Goal: Transaction & Acquisition: Obtain resource

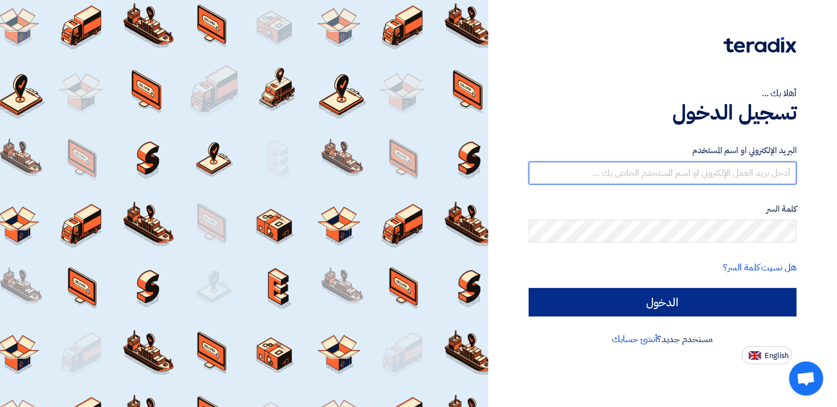
type input "[EMAIL_ADDRESS][DOMAIN_NAME]"
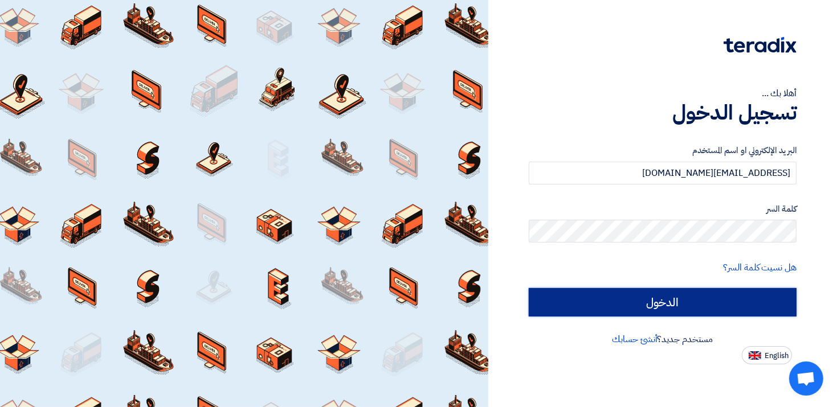
click at [688, 294] on input "الدخول" at bounding box center [662, 302] width 268 height 28
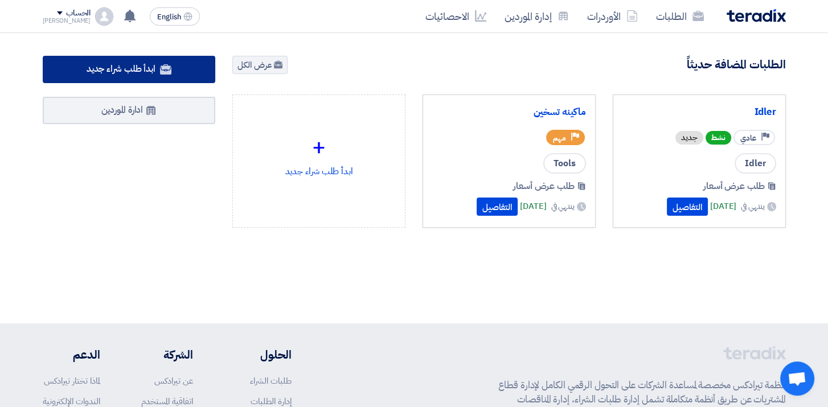
click at [109, 64] on span "ابدأ طلب شراء جديد" at bounding box center [121, 69] width 69 height 14
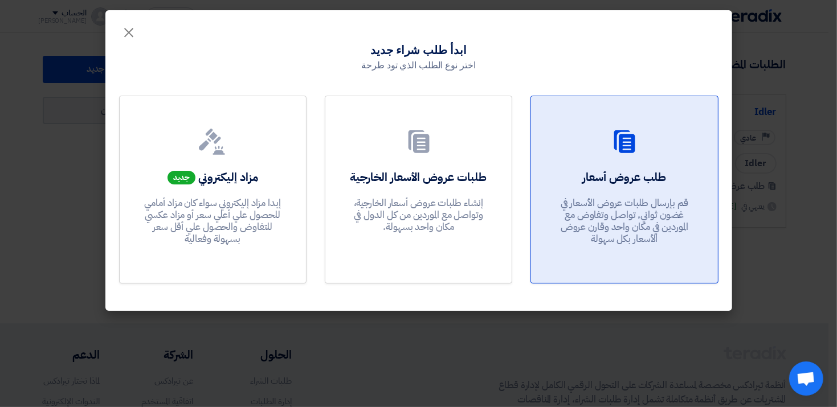
click at [635, 182] on h2 "طلب عروض أسعار" at bounding box center [624, 177] width 84 height 16
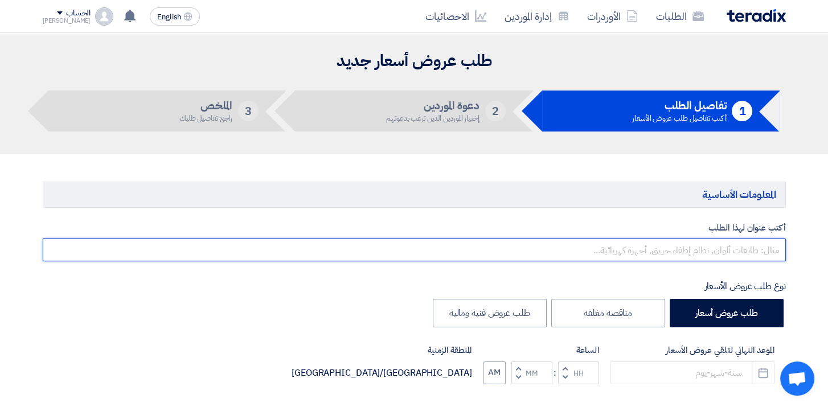
click at [724, 247] on input "text" at bounding box center [414, 250] width 743 height 23
click at [730, 250] on input "text" at bounding box center [414, 250] width 743 height 23
click at [749, 249] on input "text" at bounding box center [414, 250] width 743 height 23
type input "سيور"
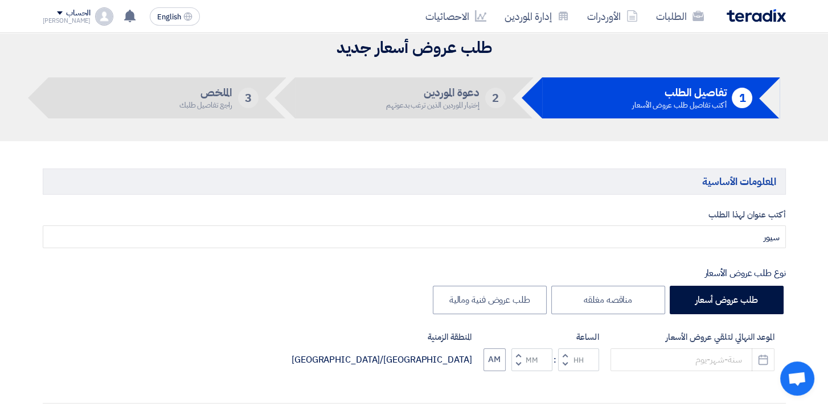
scroll to position [114, 0]
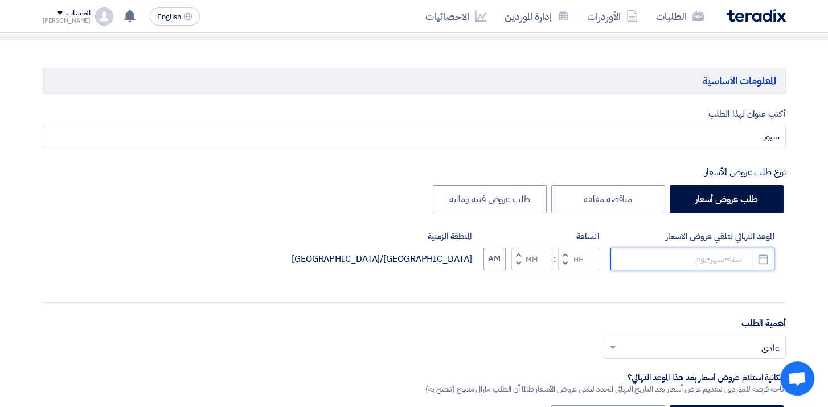
click at [691, 260] on input at bounding box center [692, 259] width 164 height 23
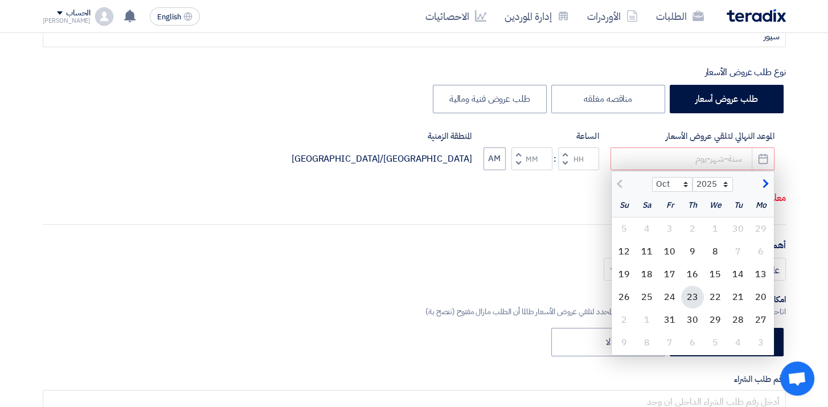
scroll to position [228, 0]
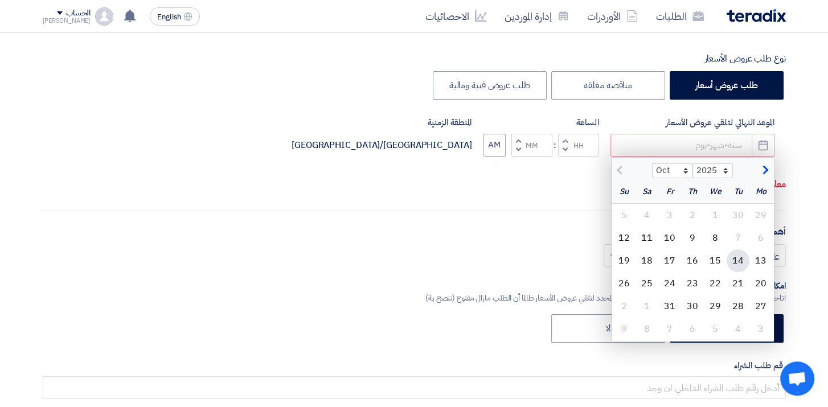
click at [745, 258] on div "14" at bounding box center [738, 260] width 23 height 23
type input "[DATE]"
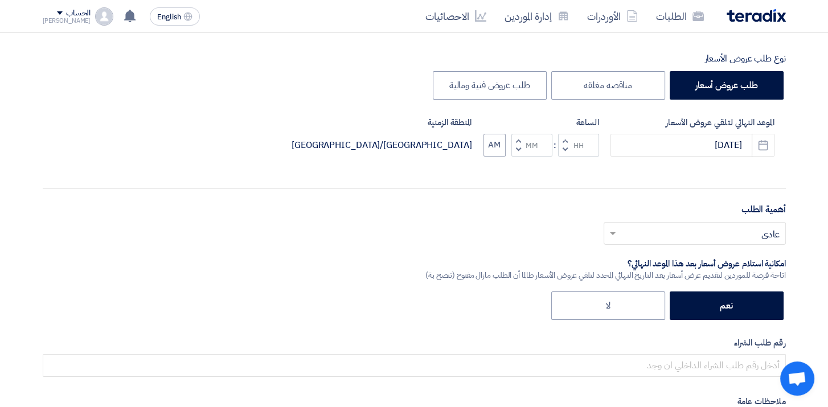
click at [561, 147] on button "Decrement hours" at bounding box center [565, 149] width 14 height 14
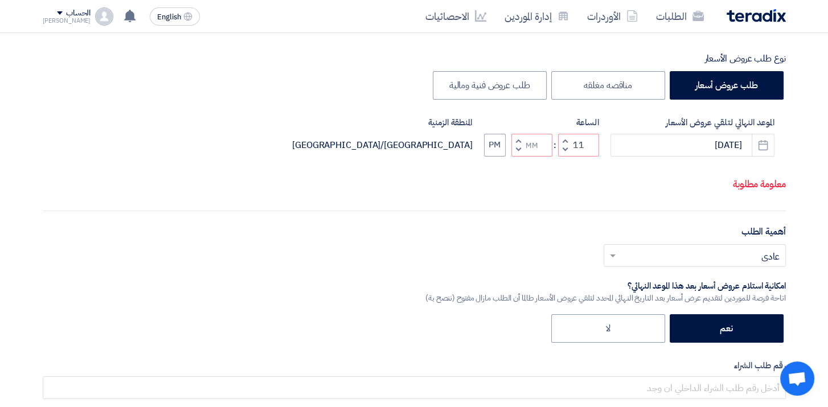
click at [740, 190] on p "معلومة مطلوبة" at bounding box center [414, 184] width 743 height 15
click at [709, 183] on p "معلومة مطلوبة" at bounding box center [414, 184] width 743 height 15
click at [577, 163] on div "الموعد النهائي لتلقي عروض الأسعار [DATE] Pick a date الساعة Increment hours 11 …" at bounding box center [414, 156] width 743 height 81
click at [563, 148] on span "button" at bounding box center [565, 149] width 4 height 9
click at [565, 138] on span "button" at bounding box center [565, 140] width 4 height 9
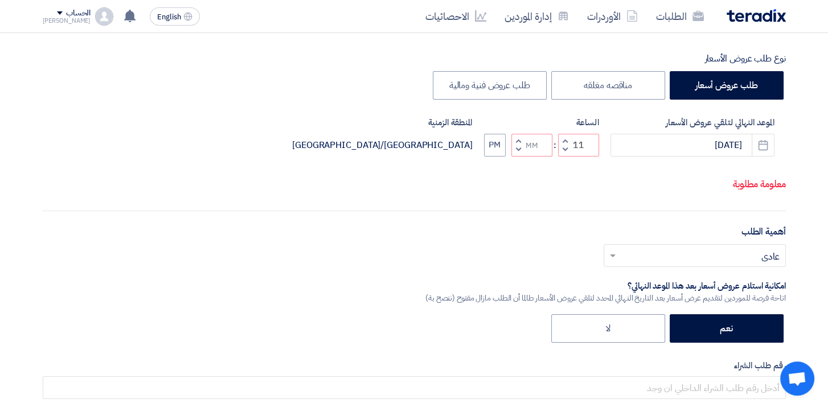
click at [519, 147] on span "button" at bounding box center [518, 149] width 4 height 9
type input "10"
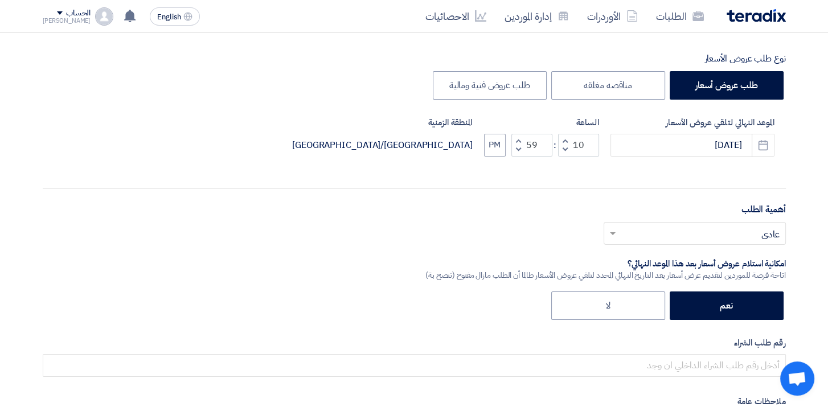
click at [653, 174] on div "أكتب عنوان لهذا الطلب سيور نوع طلب عروض الأسعار طلب عروض أسعار مناقصه مغلقه طلب…" at bounding box center [414, 238] width 760 height 488
click at [518, 149] on span "button" at bounding box center [518, 149] width 4 height 9
click at [518, 138] on span "button" at bounding box center [518, 140] width 4 height 9
type input "59"
click at [518, 138] on span "button" at bounding box center [518, 140] width 4 height 9
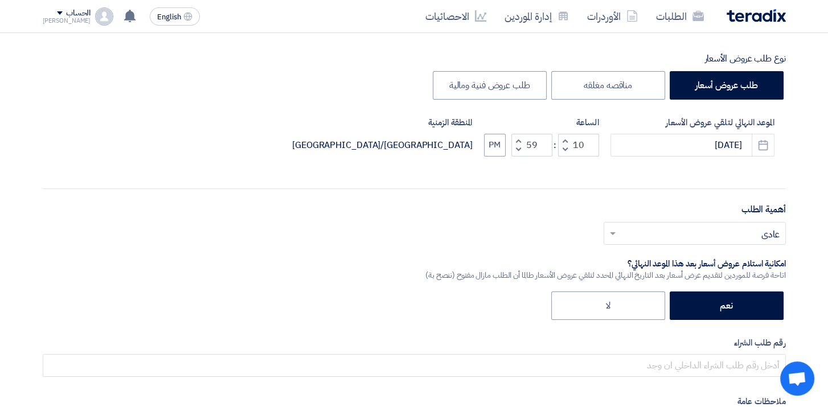
type input "11"
type input "00"
click at [605, 165] on div "الموعد النهائي لتلقي عروض الأسعار [DATE] Pick a date الساعة Increment hours 11 …" at bounding box center [414, 145] width 743 height 59
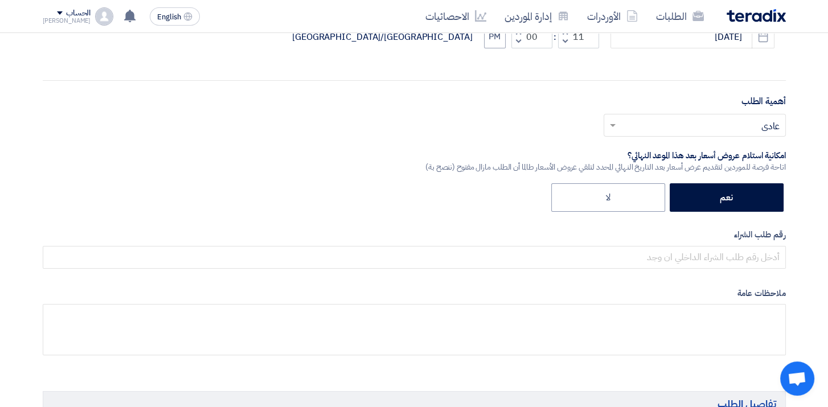
scroll to position [342, 0]
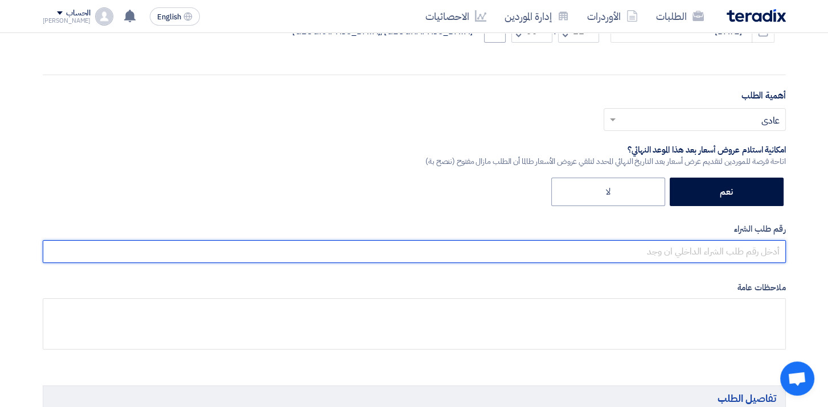
click at [769, 251] on input "text" at bounding box center [414, 251] width 743 height 23
paste input "2000005225"
type input "2000005225"
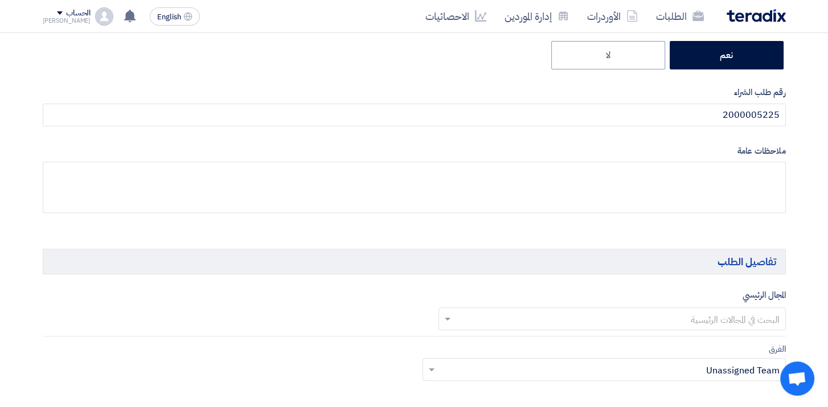
scroll to position [513, 0]
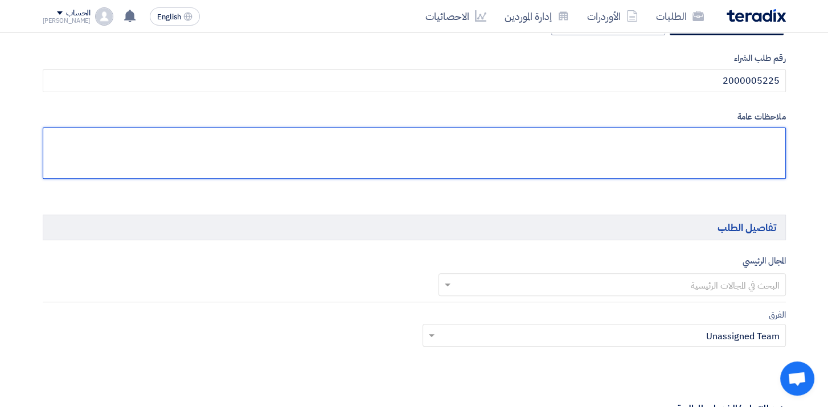
click at [742, 140] on textarea at bounding box center [414, 153] width 743 height 51
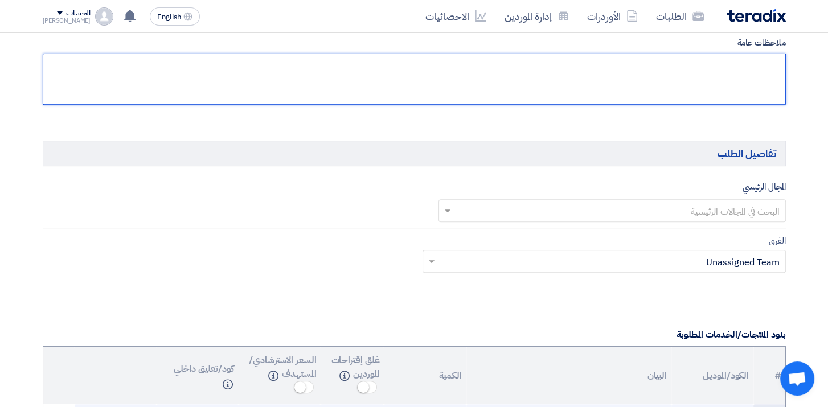
scroll to position [569, 0]
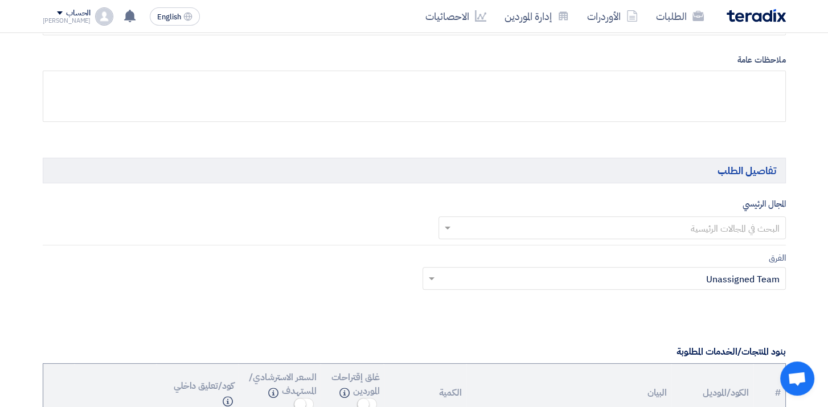
click at [748, 224] on input "text" at bounding box center [618, 228] width 325 height 19
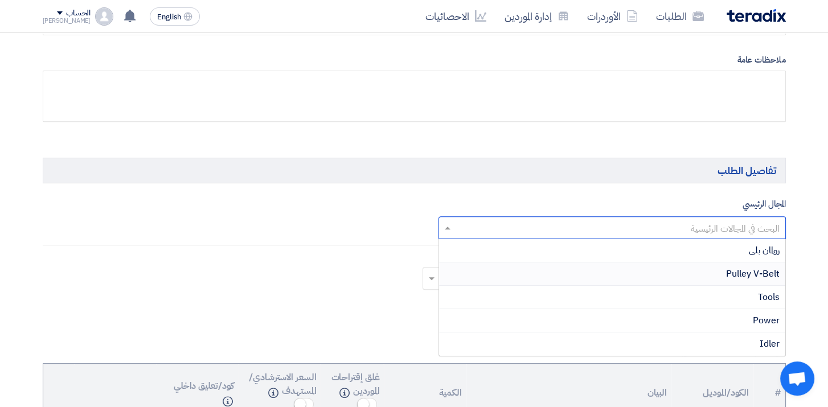
click at [744, 270] on span "Pulley V-Belt" at bounding box center [753, 274] width 54 height 14
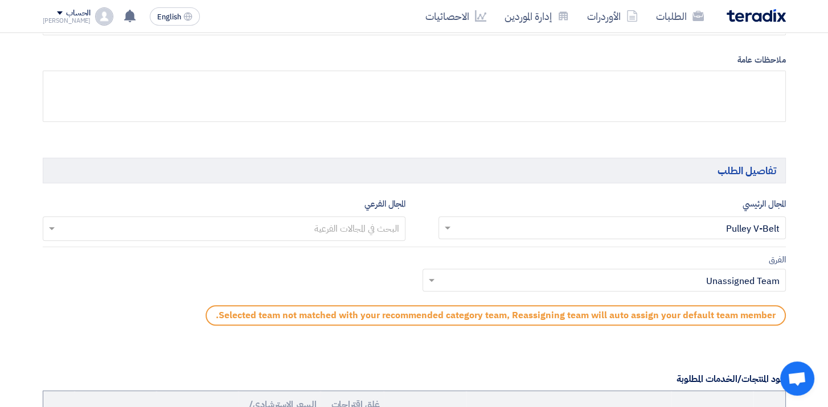
click at [48, 226] on input "text" at bounding box center [224, 229] width 352 height 19
click at [620, 258] on div "الفرق Teams.. × Unassigned Team ×" at bounding box center [604, 272] width 363 height 39
click at [671, 280] on input "text" at bounding box center [610, 281] width 341 height 19
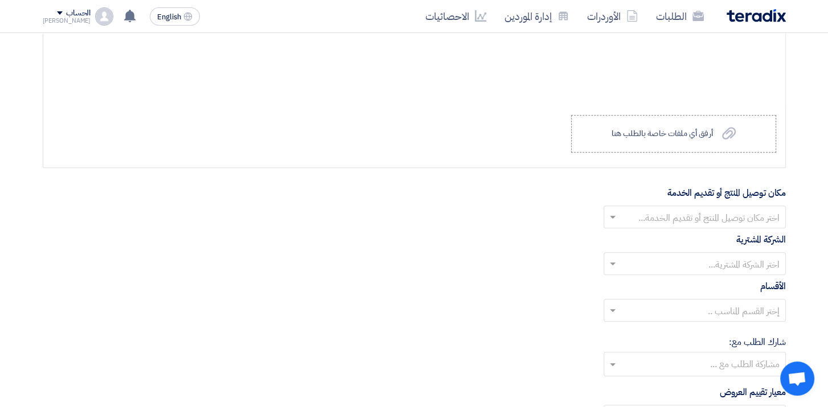
scroll to position [1153, 0]
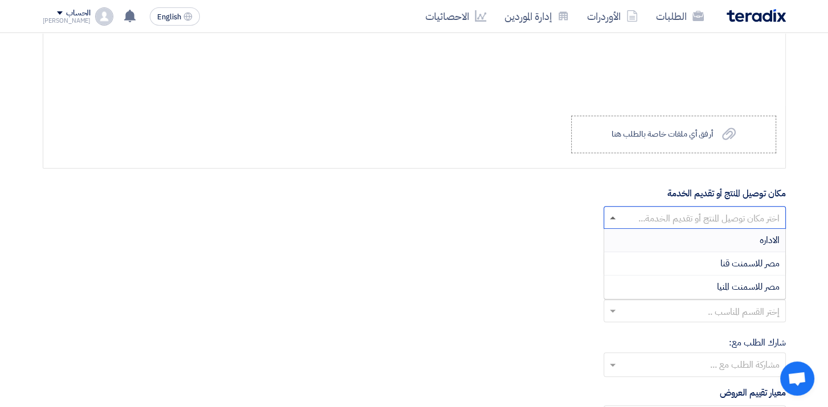
click at [610, 216] on span at bounding box center [613, 217] width 6 height 3
click at [749, 237] on div "الاداره" at bounding box center [694, 240] width 181 height 23
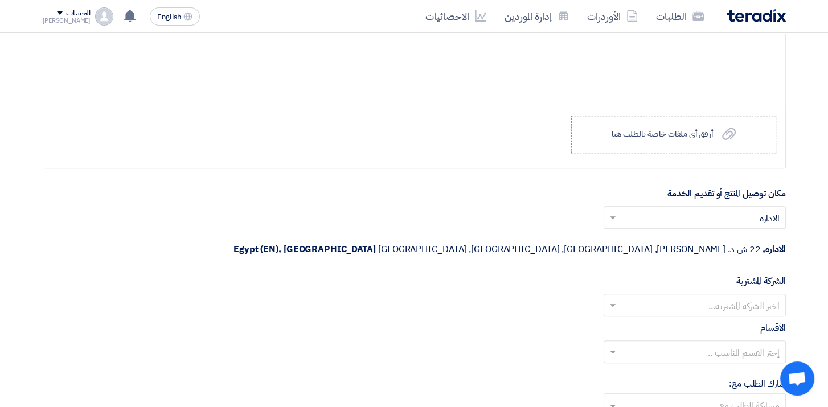
click at [745, 297] on input "text" at bounding box center [700, 306] width 159 height 19
click at [755, 345] on span "مصر للاسمنت المنيا" at bounding box center [748, 352] width 63 height 14
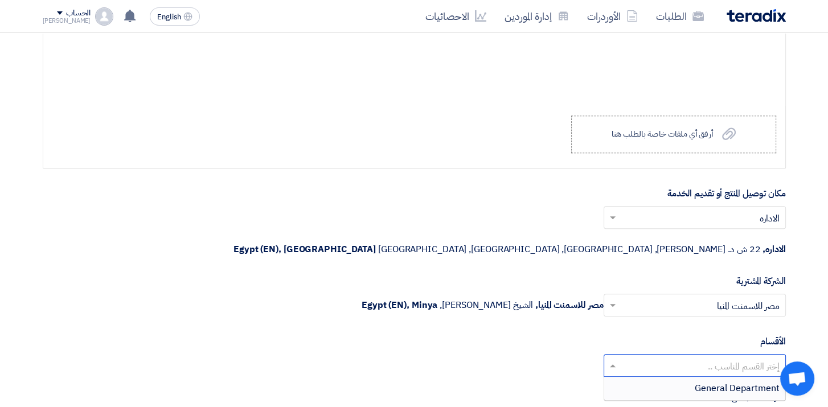
click at [612, 359] on span at bounding box center [611, 366] width 14 height 14
click at [720, 382] on span "General Department" at bounding box center [737, 389] width 85 height 14
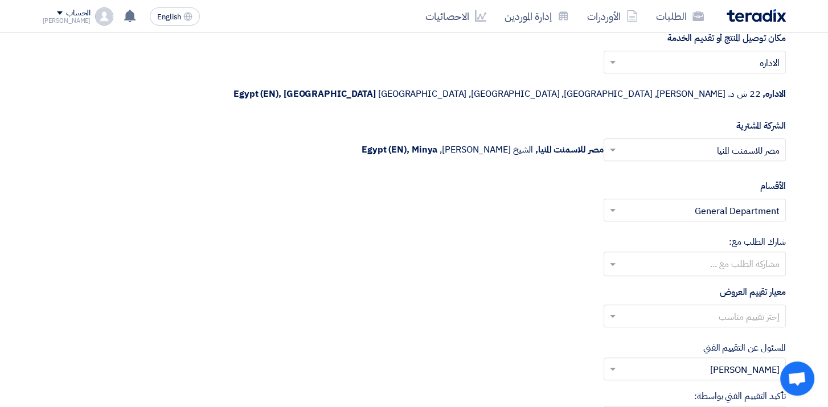
scroll to position [1324, 0]
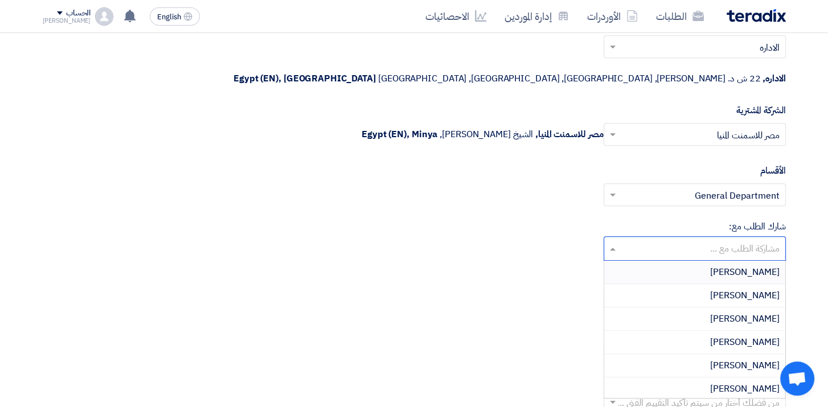
click at [611, 240] on input "text" at bounding box center [694, 249] width 171 height 19
click at [461, 220] on div "شارك الطلب مع: مشاركة الطلب مع ... [PERSON_NAME] [PERSON_NAME] [PERSON_NAME] [P…" at bounding box center [414, 240] width 743 height 41
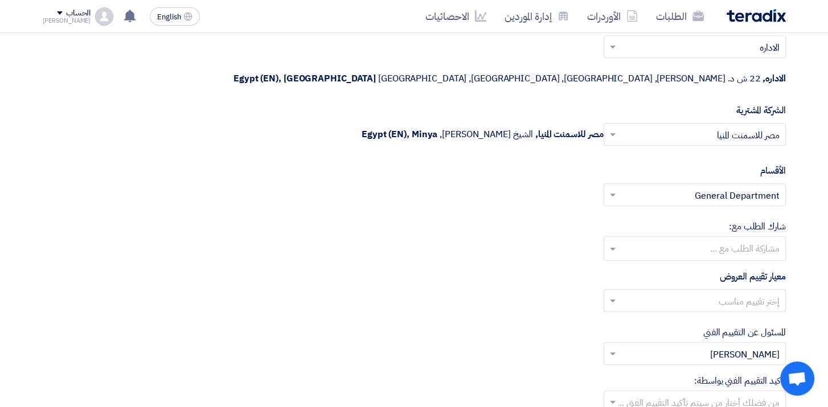
click at [612, 294] on span at bounding box center [611, 301] width 14 height 14
click at [734, 317] on span "المعايير الاساسية" at bounding box center [753, 324] width 51 height 14
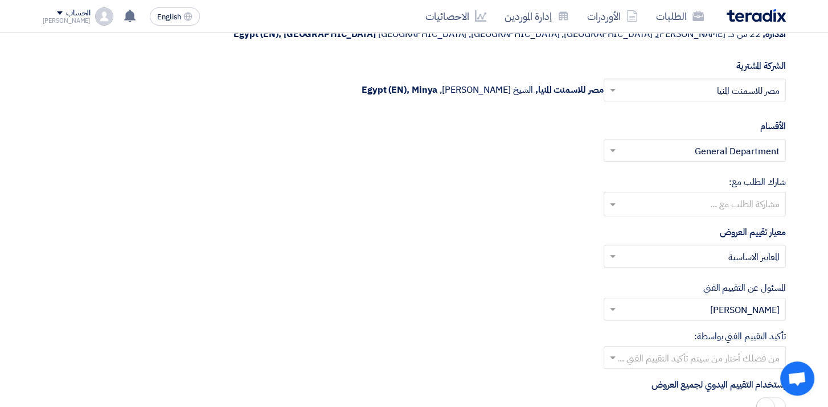
scroll to position [1438, 0]
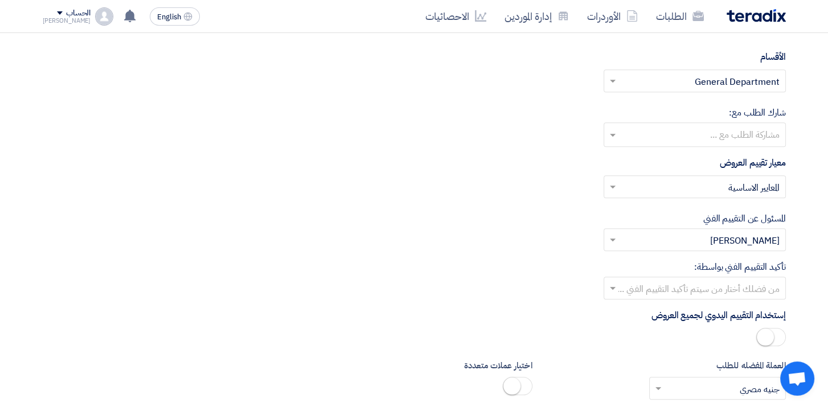
click at [613, 281] on span at bounding box center [611, 288] width 14 height 14
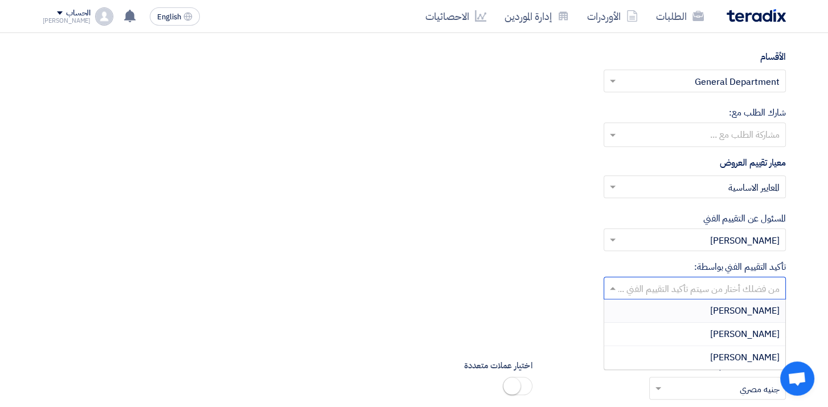
click at [614, 281] on span at bounding box center [611, 288] width 14 height 14
drag, startPoint x: 736, startPoint y: 303, endPoint x: 836, endPoint y: 290, distance: 101.0
click at [741, 327] on span "[PERSON_NAME]" at bounding box center [744, 334] width 69 height 14
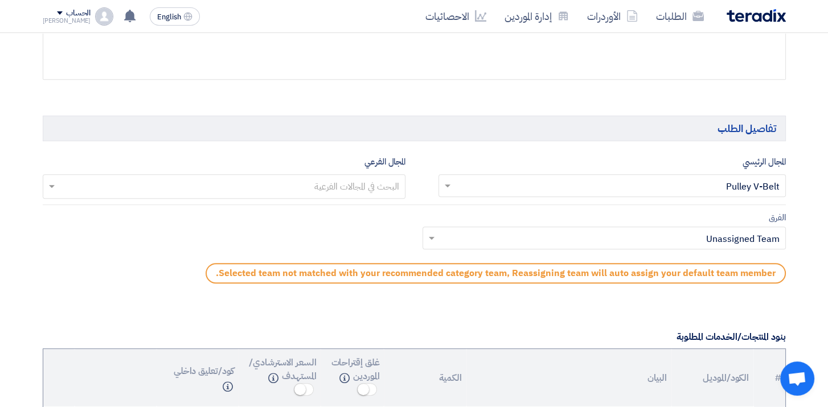
scroll to position [812, 0]
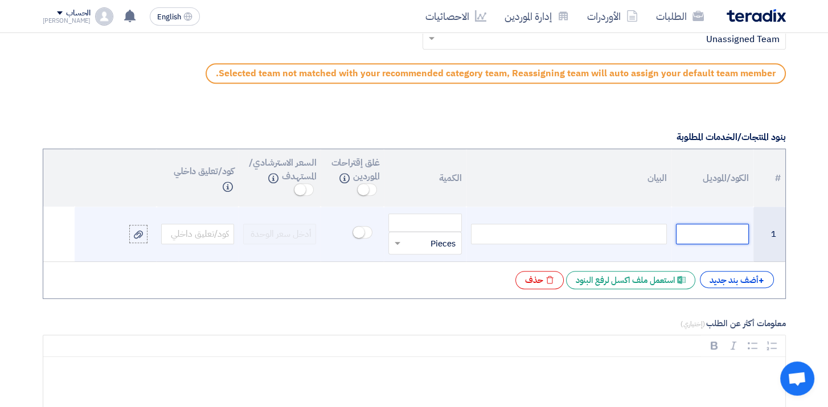
click at [732, 233] on input "text" at bounding box center [712, 234] width 73 height 21
click at [603, 237] on div at bounding box center [569, 234] width 196 height 21
paste div
click at [706, 236] on input "text" at bounding box center [712, 234] width 73 height 21
type input "ل"
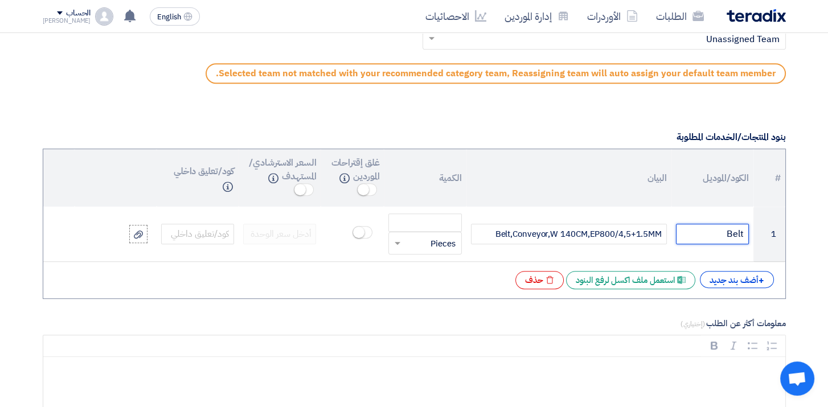
type input "Belt"
click at [810, 245] on section "المعلومات الأساسية أكتب عنوان لهذا الطلب سيور نوع طلب عروض الأسعار طلب عروض أسع…" at bounding box center [414, 373] width 828 height 2060
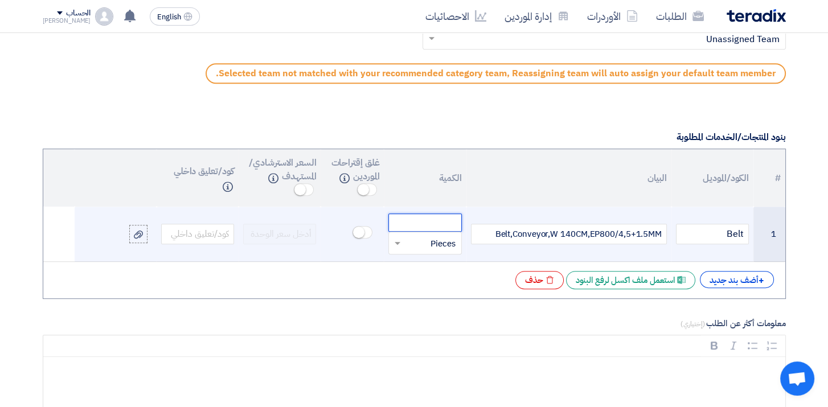
click at [437, 216] on input "number" at bounding box center [424, 223] width 73 height 18
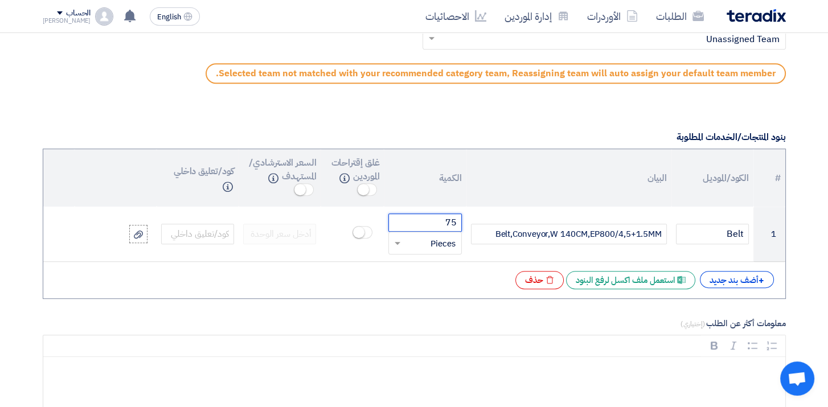
type input "75"
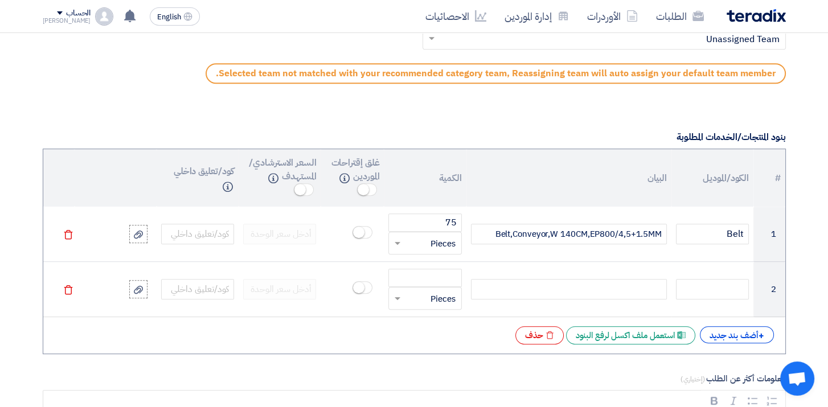
drag, startPoint x: 804, startPoint y: 261, endPoint x: 828, endPoint y: 261, distance: 23.9
click at [809, 263] on section "المعلومات الأساسية أكتب عنوان لهذا الطلب سيور نوع طلب عروض الأسعار طلب عروض أسع…" at bounding box center [414, 401] width 828 height 2116
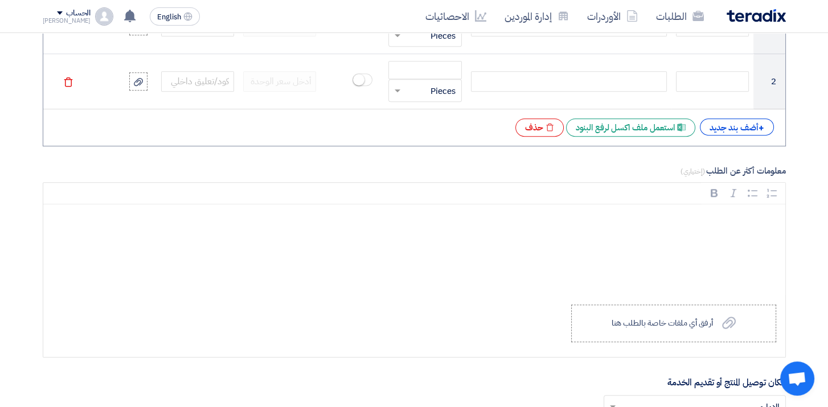
scroll to position [1039, 0]
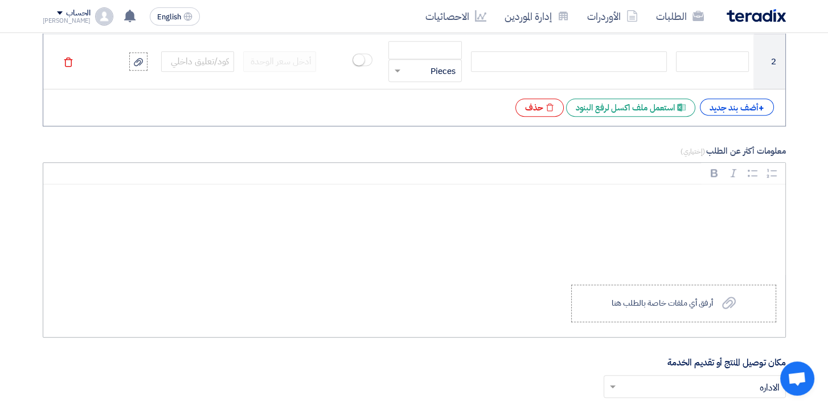
click at [695, 206] on div "Rich Text Editor, main" at bounding box center [414, 230] width 742 height 91
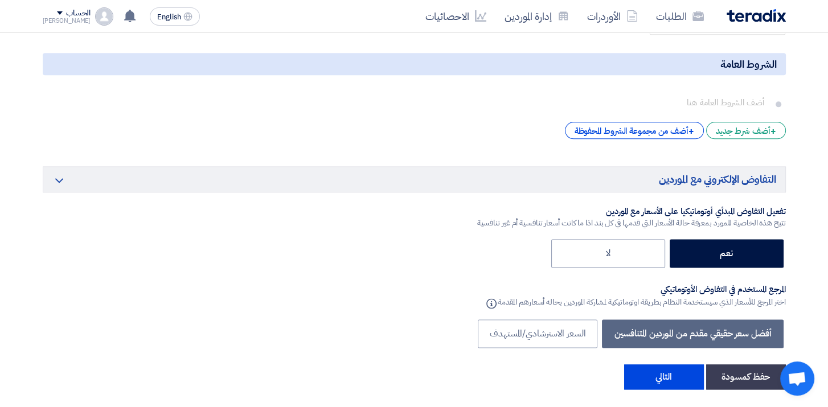
scroll to position [1894, 0]
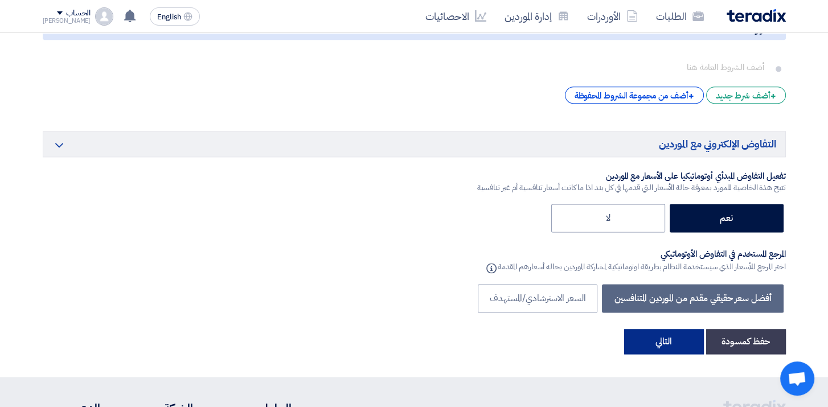
click at [673, 329] on button "التالي" at bounding box center [664, 341] width 80 height 25
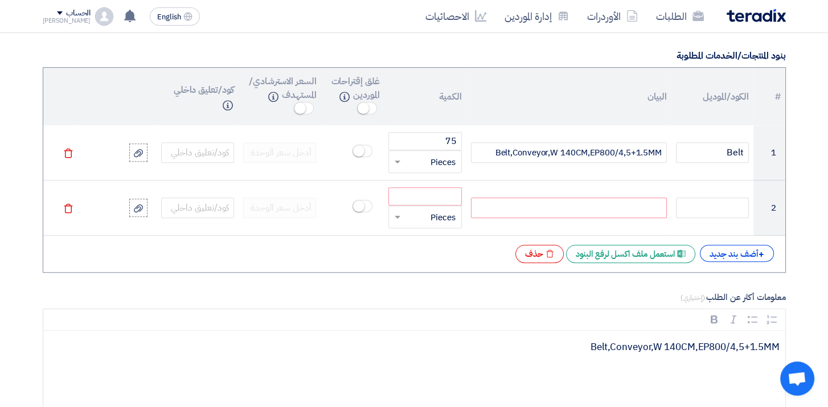
scroll to position [911, 0]
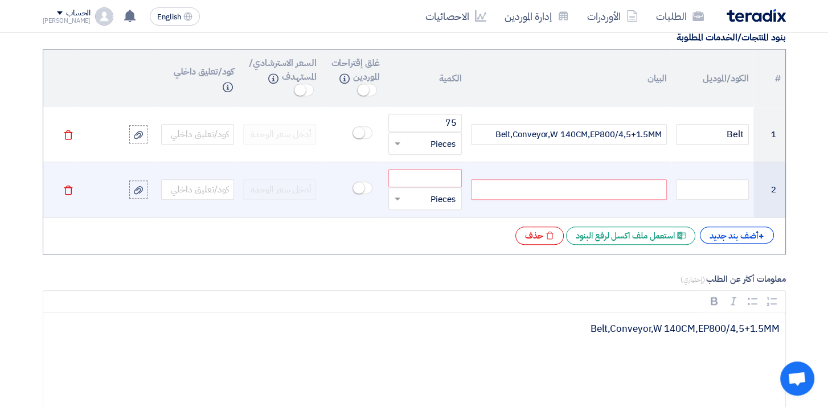
click at [71, 189] on icon "Delete" at bounding box center [68, 190] width 10 height 10
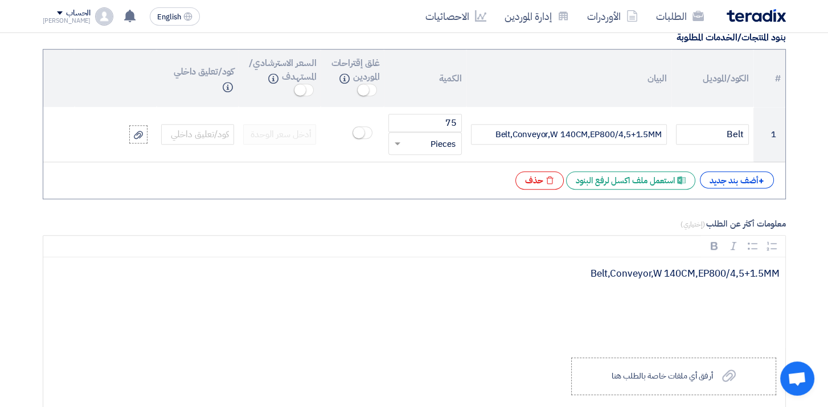
click at [804, 136] on section "المعلومات الأساسية أكتب عنوان لهذا الطلب سيور نوع طلب عروض الأسعار طلب عروض أسع…" at bounding box center [414, 273] width 828 height 2060
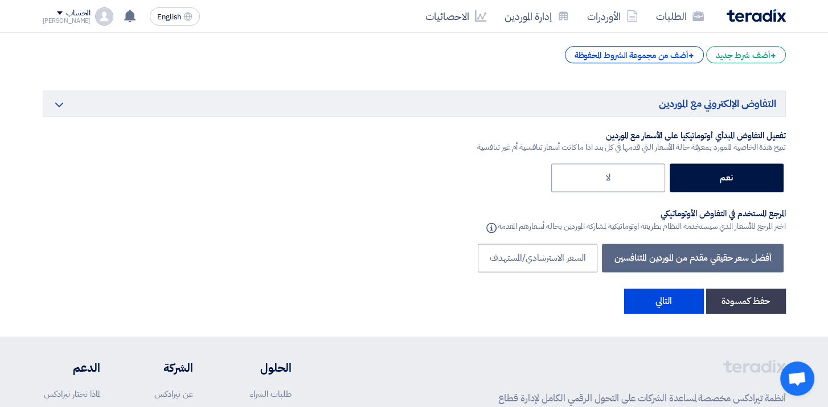
scroll to position [1879, 0]
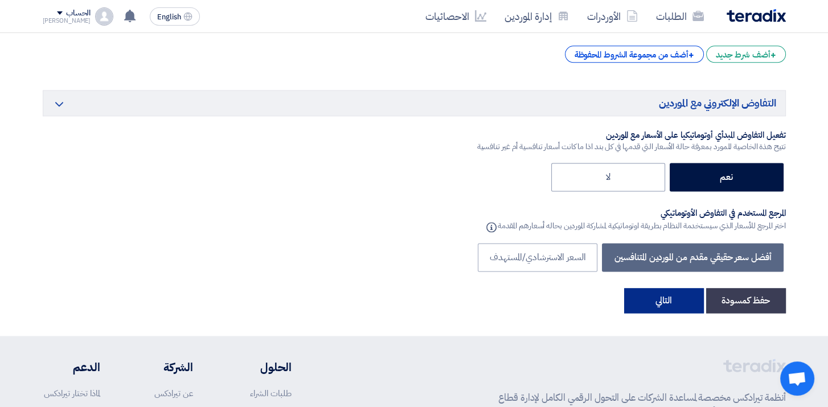
click at [667, 288] on button "التالي" at bounding box center [664, 300] width 80 height 25
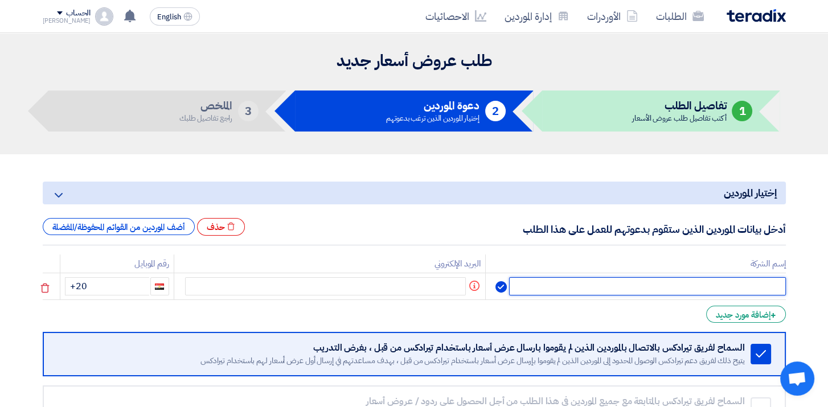
click at [702, 286] on input "text" at bounding box center [647, 286] width 276 height 18
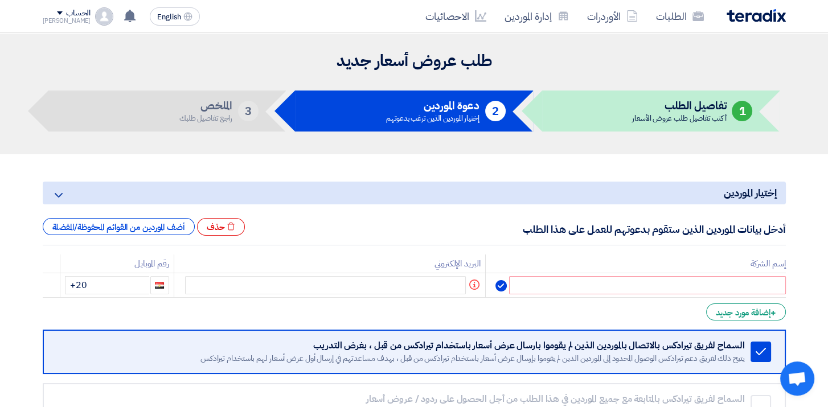
click at [616, 117] on li "1 تفاصيل الطلب أكتب تفاصيل طلب عروض الأسعار" at bounding box center [661, 111] width 238 height 41
click at [614, 112] on li "1 تفاصيل الطلب أكتب تفاصيل طلب عروض الأسعار" at bounding box center [661, 111] width 238 height 41
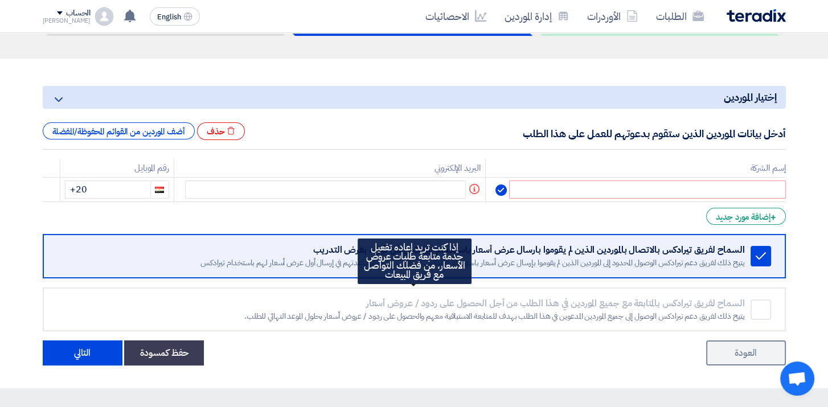
scroll to position [51, 0]
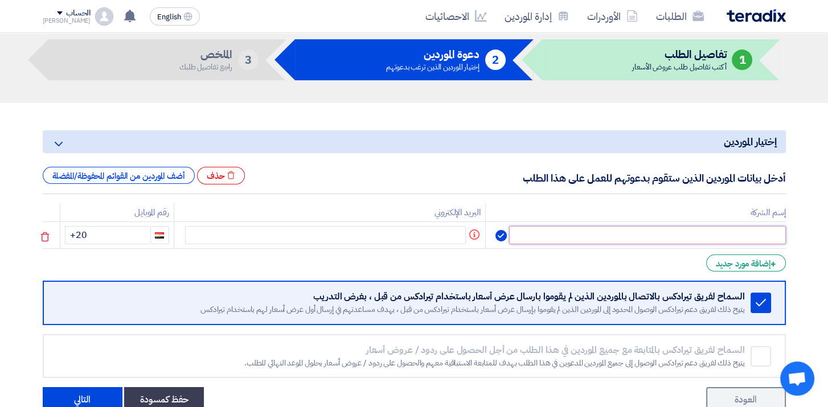
click at [624, 236] on input "text" at bounding box center [647, 235] width 276 height 18
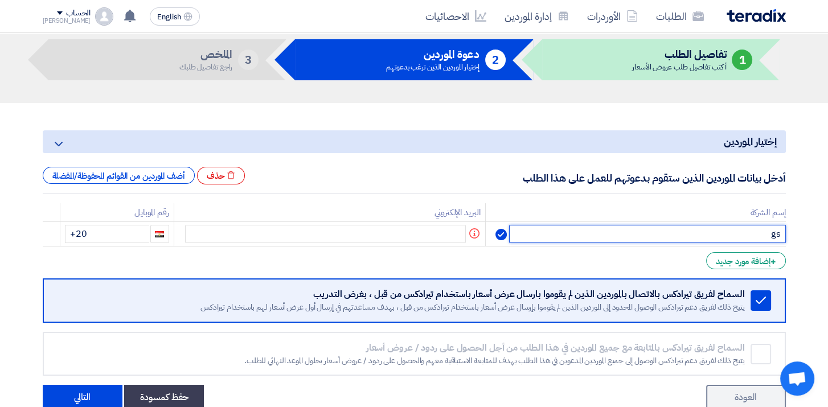
type input "g"
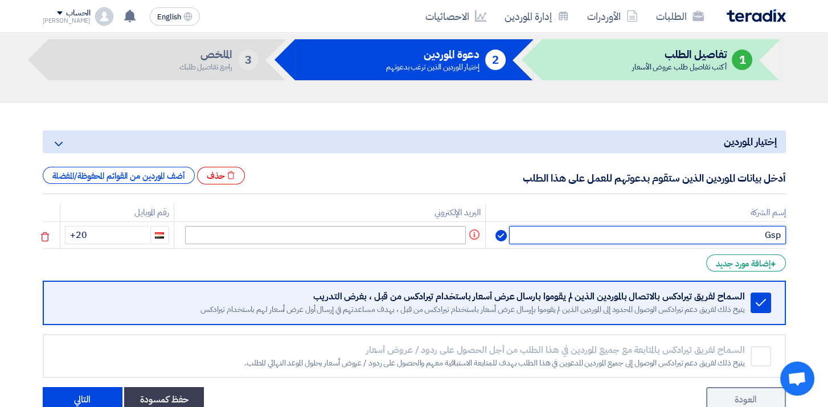
type input "Gsp"
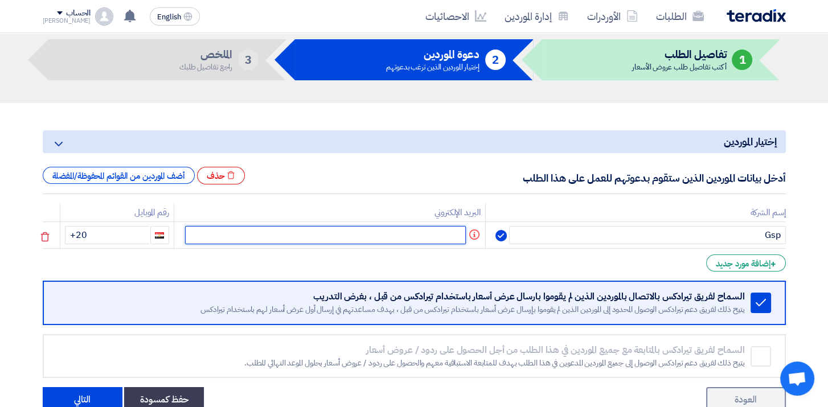
click at [390, 239] on input "text" at bounding box center [325, 235] width 281 height 18
click at [392, 236] on input "text" at bounding box center [325, 235] width 281 height 18
paste input "'GSP Engineering' <[EMAIL_ADDRESS][DOMAIN_NAME]>"
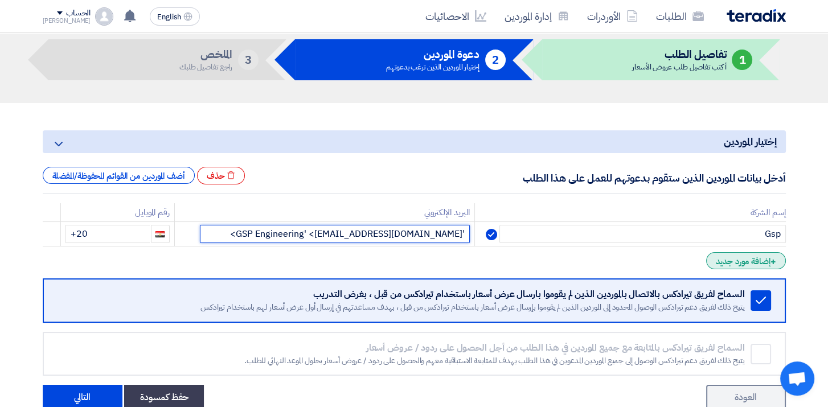
type input "'GSP Engineering' <[EMAIL_ADDRESS][DOMAIN_NAME]>"
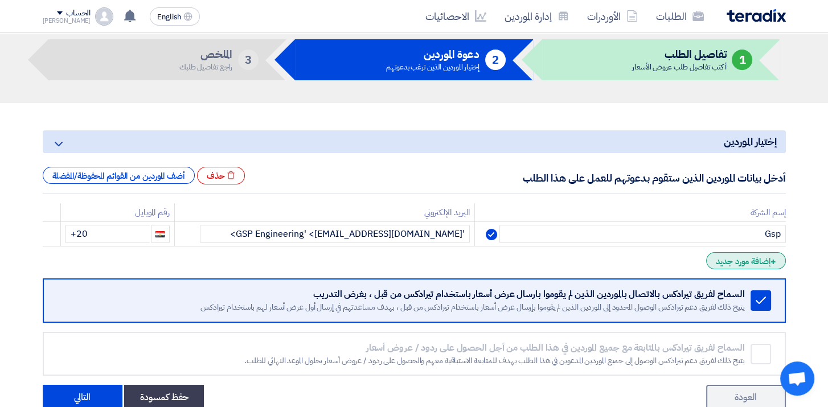
click at [759, 267] on div "+ إضافة مورد جديد" at bounding box center [745, 260] width 79 height 17
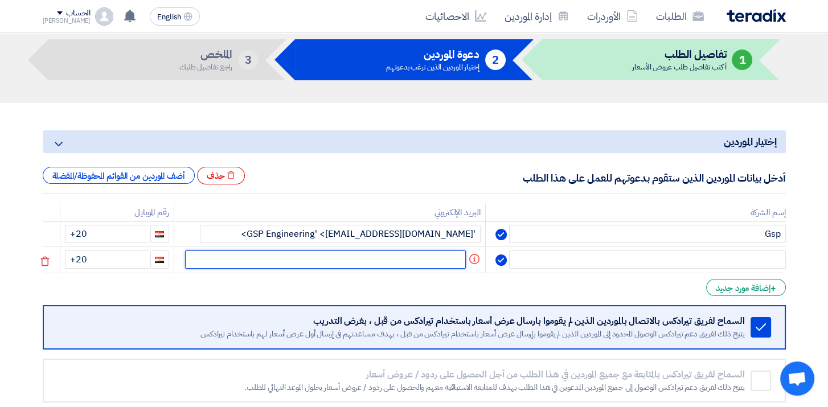
click at [412, 255] on input "text" at bounding box center [325, 260] width 281 height 18
paste input "[EMAIL_ADDRESS][DOMAIN_NAME]"
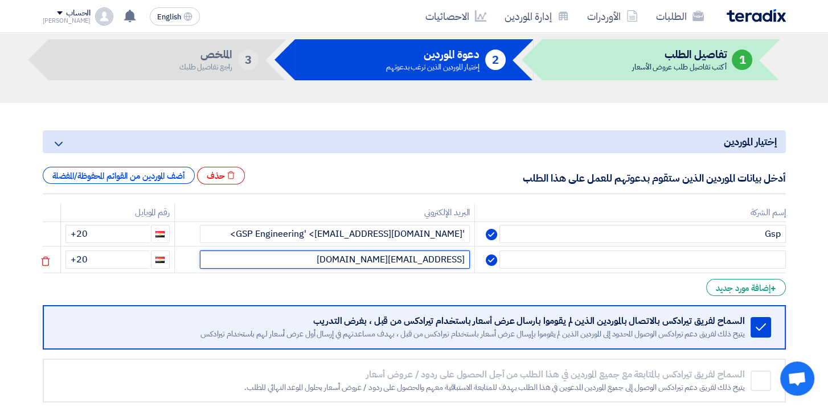
drag, startPoint x: 421, startPoint y: 260, endPoint x: 399, endPoint y: 260, distance: 21.6
click at [399, 260] on input "[EMAIL_ADDRESS][DOMAIN_NAME]" at bounding box center [335, 260] width 271 height 18
type input "[EMAIL_ADDRESS][DOMAIN_NAME]"
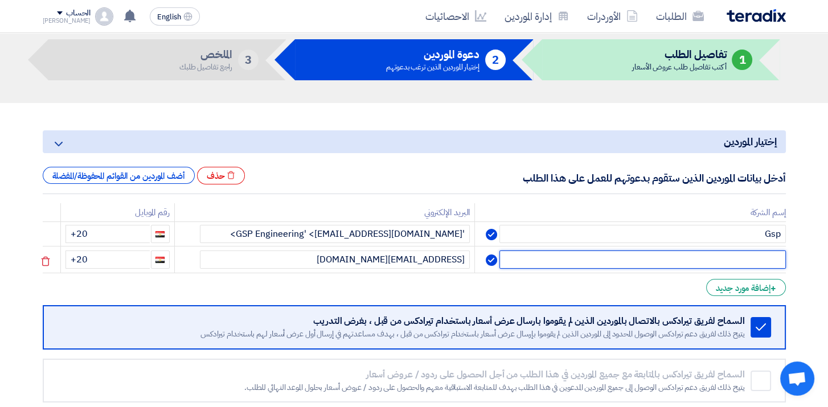
click at [727, 259] on input "text" at bounding box center [642, 260] width 286 height 18
paste input "vision"
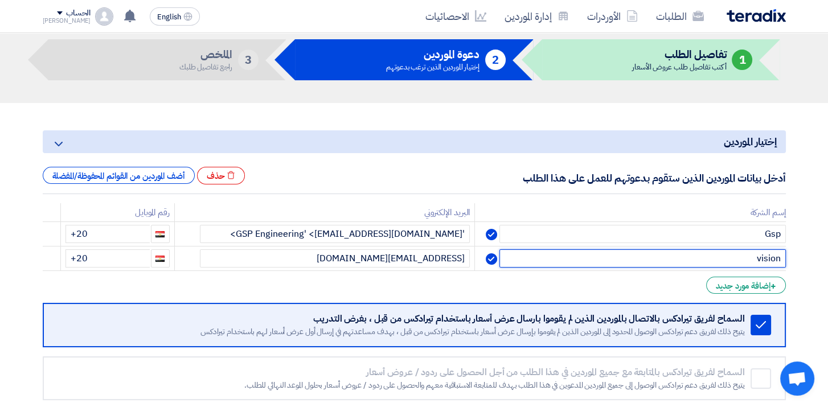
type input "vision"
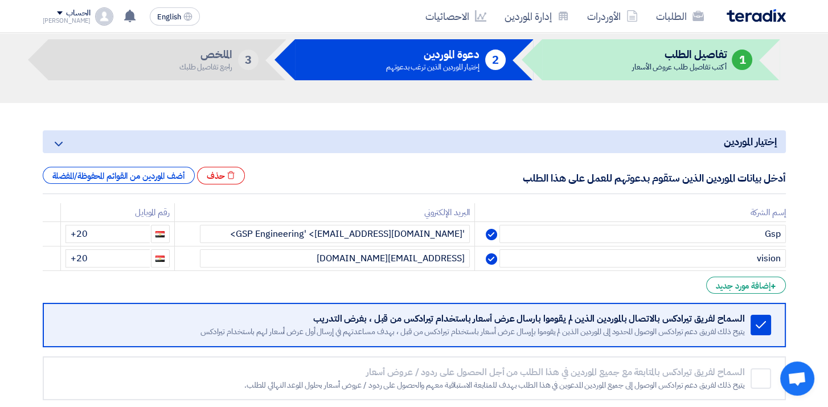
click at [810, 258] on section "إختيار الموردين Minimize/Maximize Category أدخل بيانات الموردين الذين ستقوم بدع…" at bounding box center [414, 280] width 828 height 354
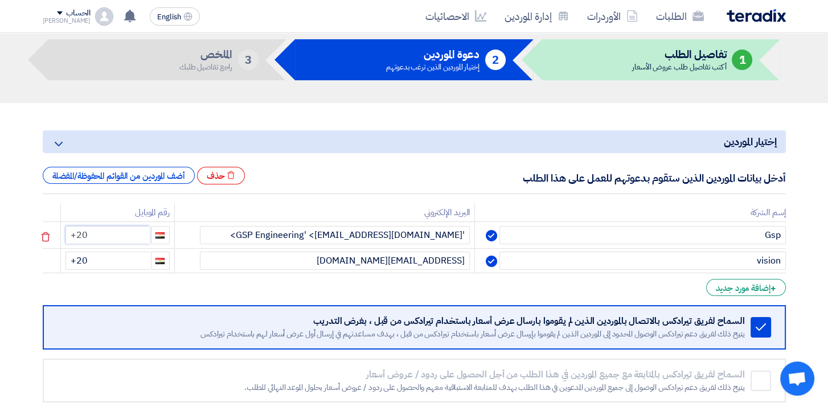
click at [128, 242] on input "+20" at bounding box center [107, 235] width 84 height 18
type input "[PHONE_NUMBER]"
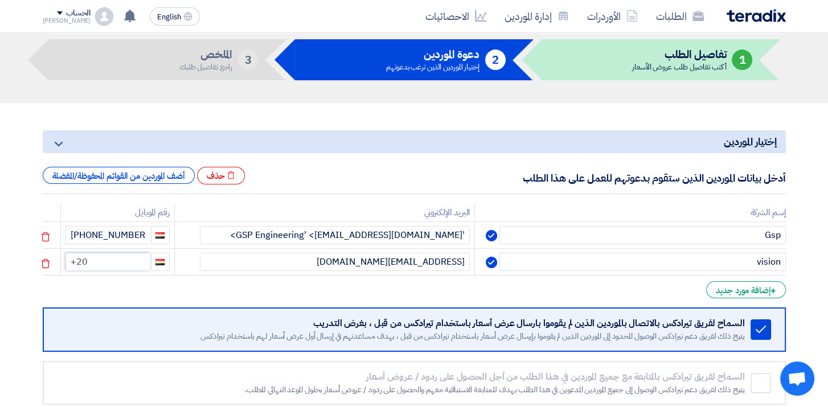
click at [113, 267] on input "+20" at bounding box center [107, 262] width 84 height 18
type input "[PHONE_NUMBER]"
click at [753, 284] on div "+ إضافة مورد جديد" at bounding box center [745, 289] width 79 height 17
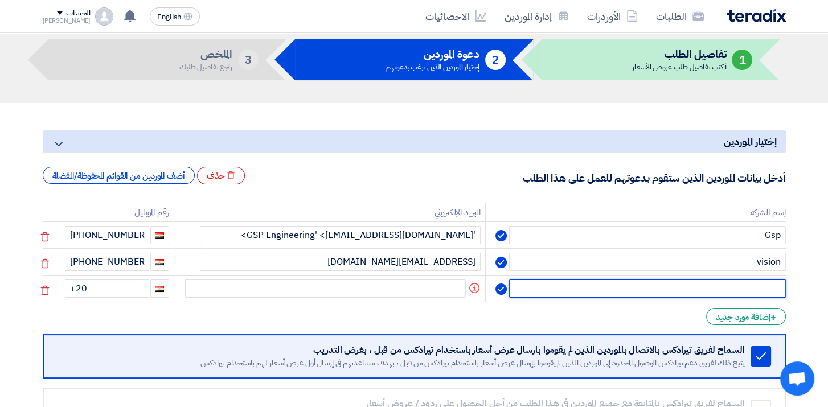
click at [748, 284] on input "text" at bounding box center [647, 289] width 276 height 18
type input "a"
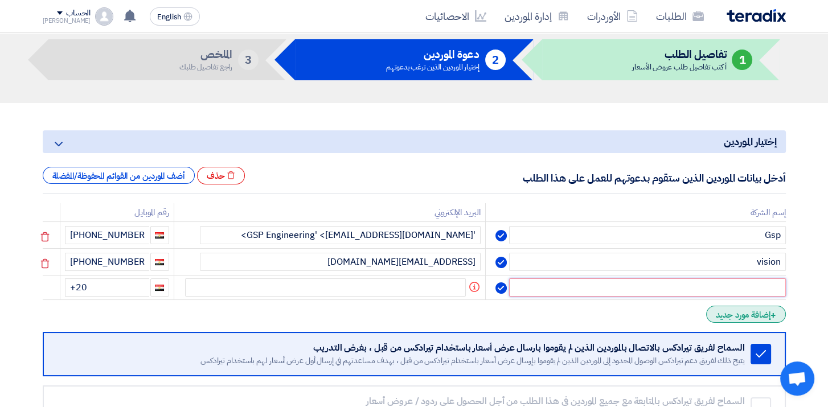
paste input "'[EMAIL_ADDRESS][DOMAIN_NAME]'"
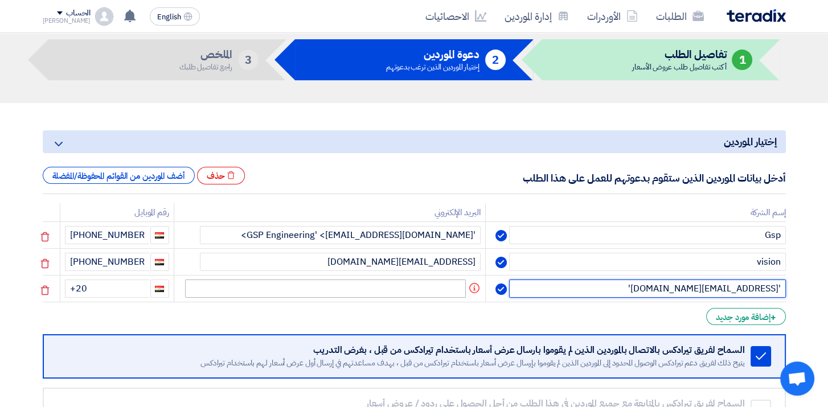
type input "'[EMAIL_ADDRESS][DOMAIN_NAME]'"
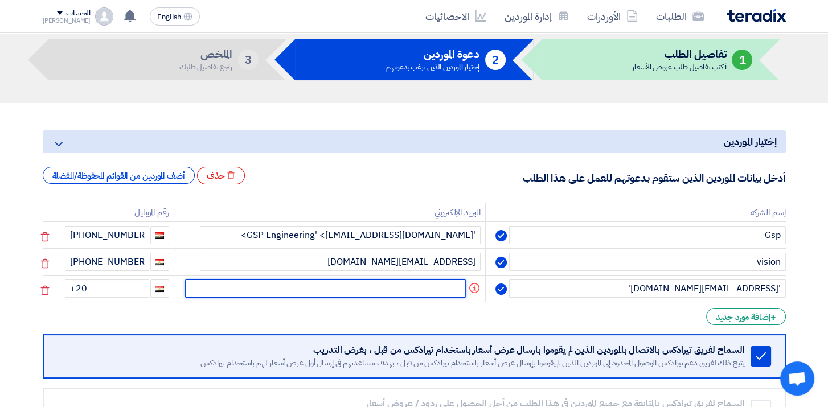
click at [403, 282] on input "text" at bounding box center [325, 289] width 281 height 18
paste input "'[EMAIL_ADDRESS][DOMAIN_NAME]'"
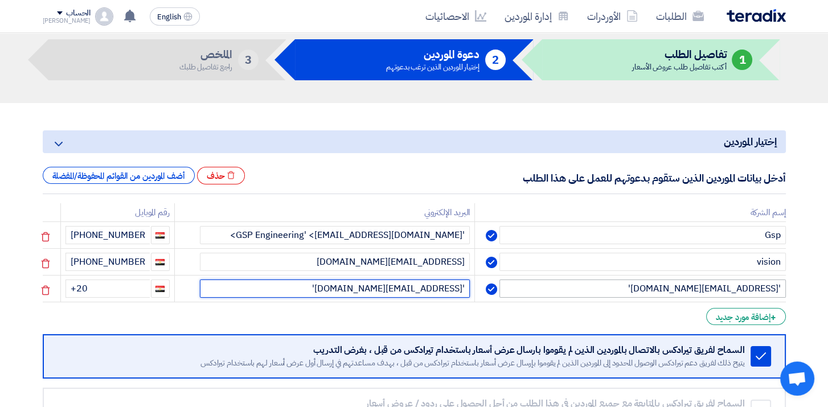
type input "'[EMAIL_ADDRESS][DOMAIN_NAME]'"
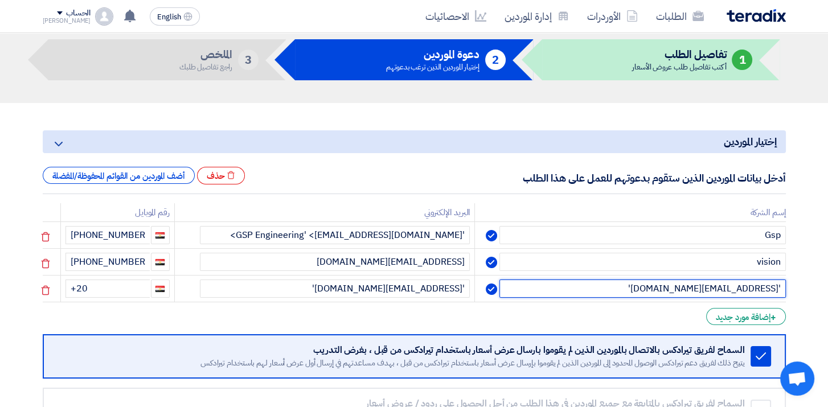
click at [776, 281] on input "'[EMAIL_ADDRESS][DOMAIN_NAME]'" at bounding box center [642, 289] width 286 height 18
drag, startPoint x: 761, startPoint y: 286, endPoint x: 784, endPoint y: 286, distance: 22.8
click at [784, 286] on input "[DOMAIN_NAME]'" at bounding box center [642, 289] width 286 height 18
click at [736, 283] on input "unitedeng'" at bounding box center [642, 289] width 286 height 18
click at [739, 284] on input "unitedeng" at bounding box center [642, 289] width 286 height 18
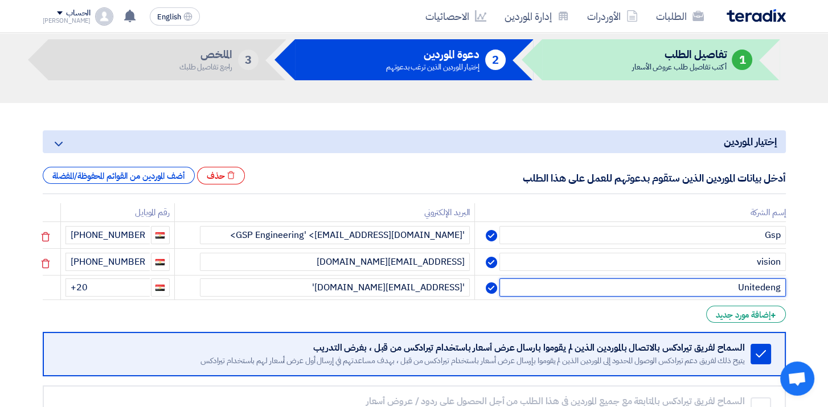
drag, startPoint x: 768, startPoint y: 283, endPoint x: 794, endPoint y: 287, distance: 26.5
click at [794, 286] on section "إختيار الموردين Minimize/Maximize Category أدخل بيانات الموردين الذين ستقوم بدع…" at bounding box center [414, 294] width 828 height 383
type input "United"
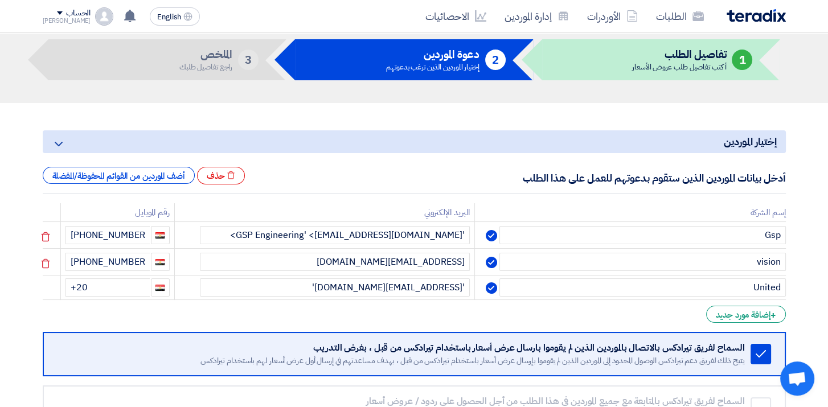
click at [596, 305] on form "إختيار الموردين Minimize/Maximize Category أدخل بيانات الموردين الذين ستقوم بدع…" at bounding box center [414, 296] width 743 height 333
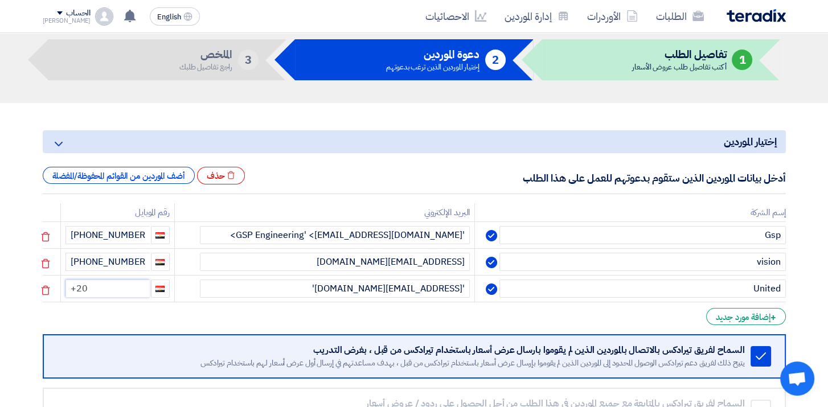
click at [129, 280] on input "+20" at bounding box center [107, 289] width 84 height 18
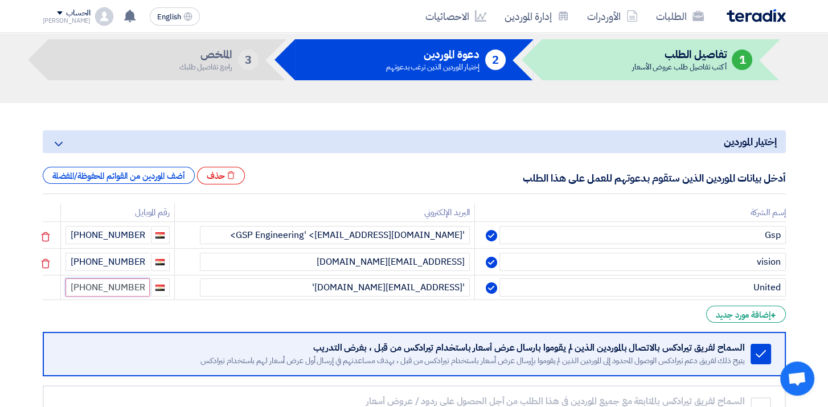
type input "[PHONE_NUMBER]"
click at [802, 290] on section "إختيار الموردين Minimize/Maximize Category أدخل بيانات الموردين الذين ستقوم بدع…" at bounding box center [414, 294] width 828 height 383
click at [759, 308] on div "+ إضافة مورد جديد" at bounding box center [745, 314] width 79 height 17
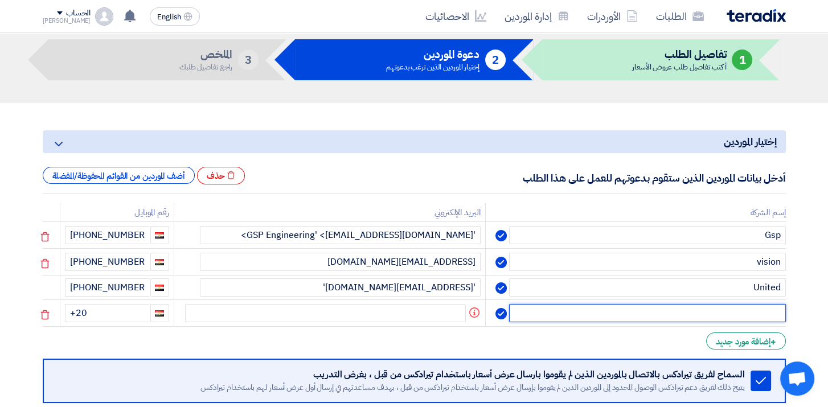
click at [724, 312] on input "text" at bounding box center [647, 313] width 276 height 18
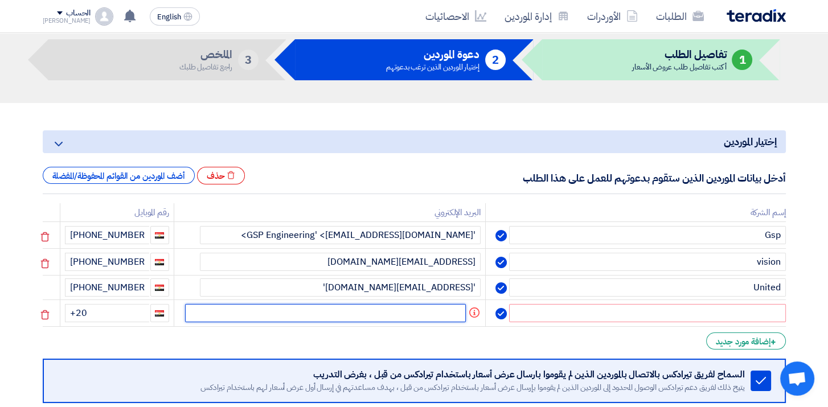
click at [422, 313] on input "text" at bounding box center [325, 313] width 281 height 18
paste input "[PERSON_NAME] <[EMAIL_ADDRESS][DOMAIN_NAME]>"
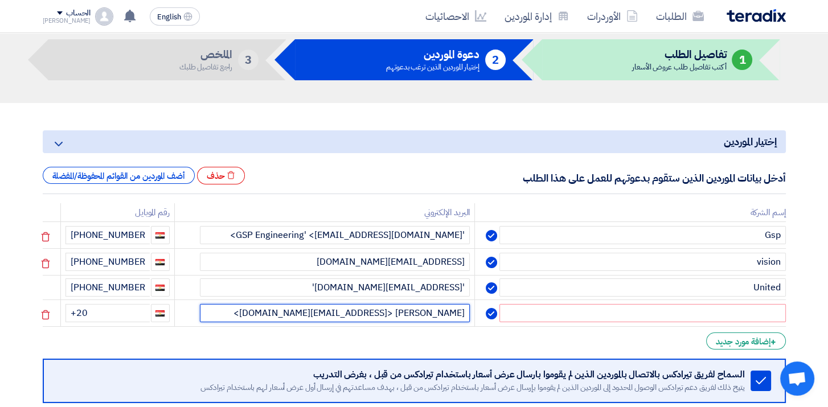
type input "[PERSON_NAME] <[EMAIL_ADDRESS][DOMAIN_NAME]>"
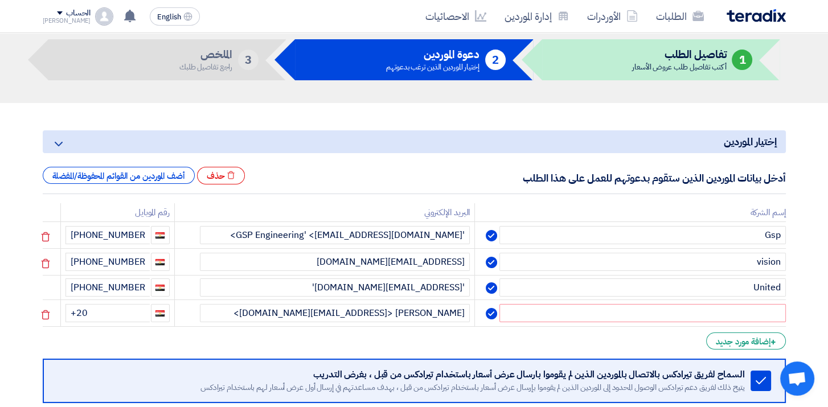
click at [637, 300] on td at bounding box center [630, 313] width 311 height 27
click at [637, 305] on input "text" at bounding box center [642, 313] width 286 height 18
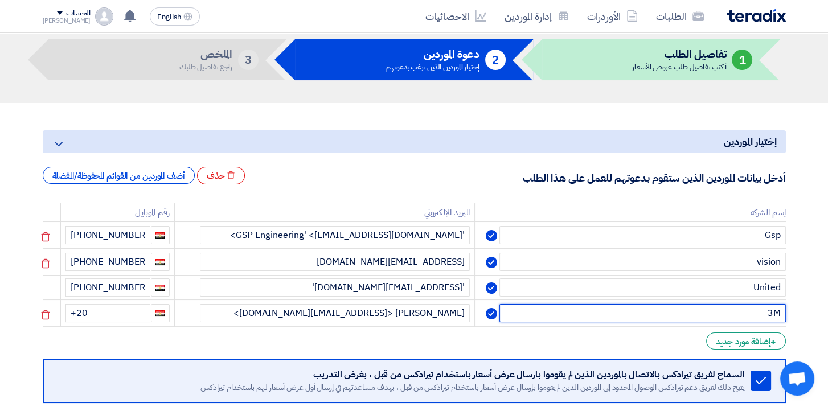
type input "3M"
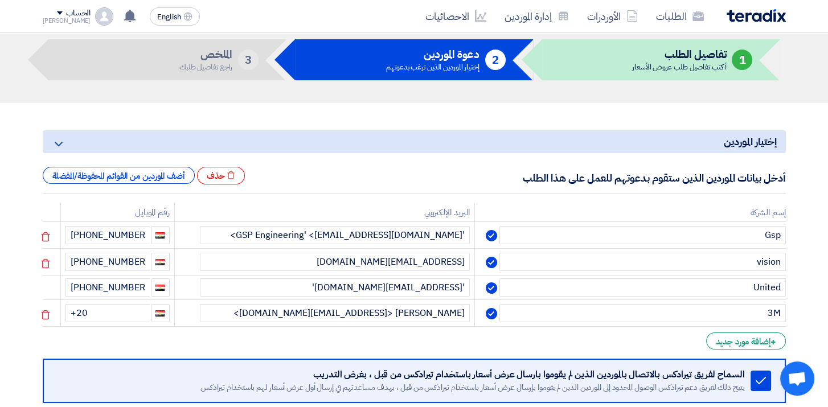
click at [126, 300] on td "+20" at bounding box center [117, 313] width 114 height 27
click at [128, 305] on input "+20" at bounding box center [107, 313] width 84 height 18
drag, startPoint x: 96, startPoint y: 307, endPoint x: 89, endPoint y: 307, distance: 6.8
click at [89, 307] on input "[PHONE_NUMBER]" at bounding box center [107, 313] width 84 height 18
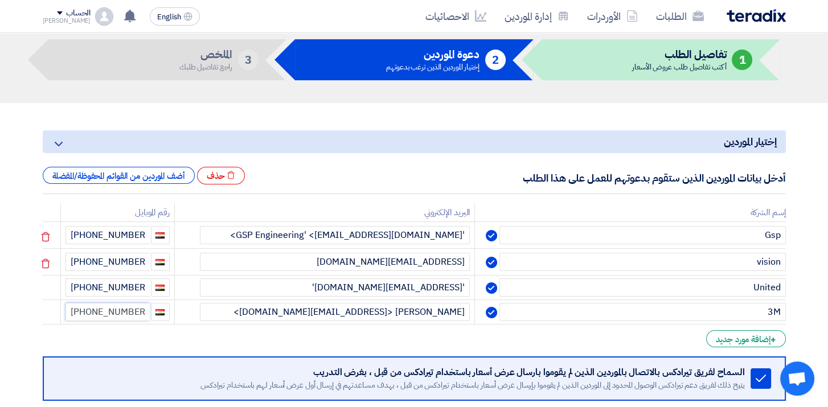
type input "[PHONE_NUMBER]"
click at [82, 114] on section "إختيار الموردين Minimize/Maximize Category أدخل بيانات الموردين الذين ستقوم بدع…" at bounding box center [414, 307] width 828 height 408
click at [800, 299] on section "إختيار الموردين Minimize/Maximize Category أدخل بيانات الموردين الذين ستقوم بدع…" at bounding box center [414, 307] width 828 height 408
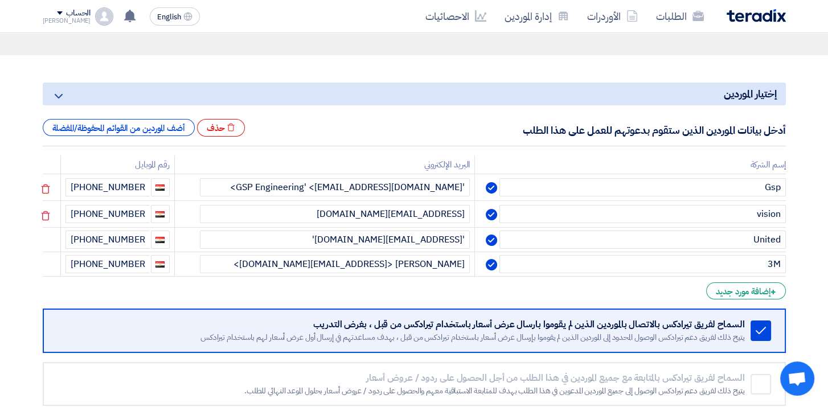
scroll to position [0, 0]
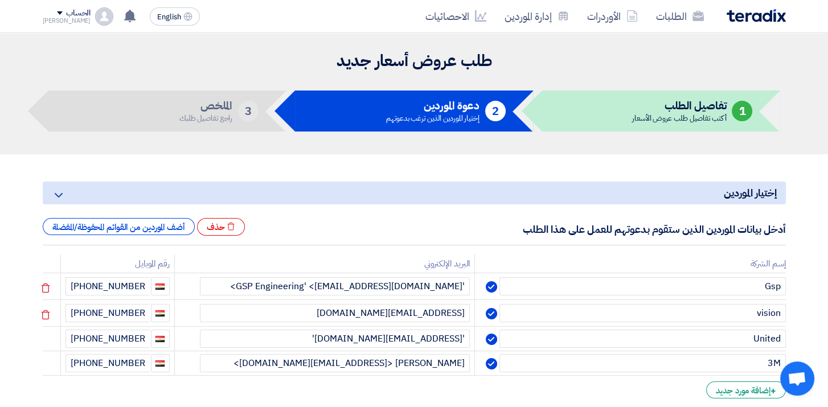
click at [666, 121] on div "أكتب تفاصيل طلب عروض الأسعار" at bounding box center [679, 117] width 94 height 7
click at [638, 114] on div "أكتب تفاصيل طلب عروض الأسعار" at bounding box center [679, 117] width 94 height 7
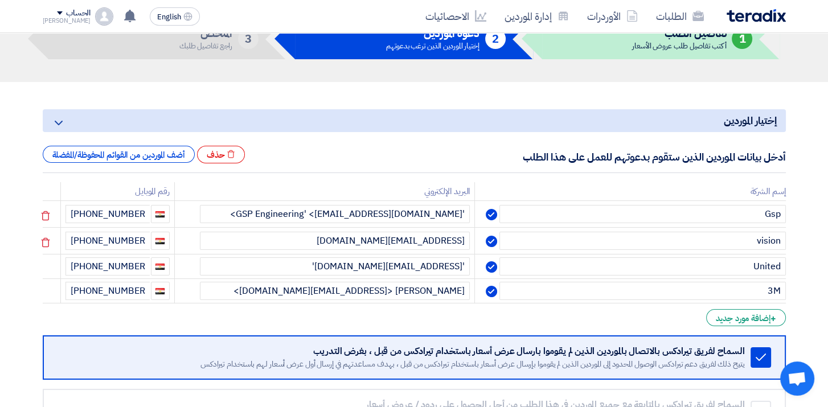
scroll to position [285, 0]
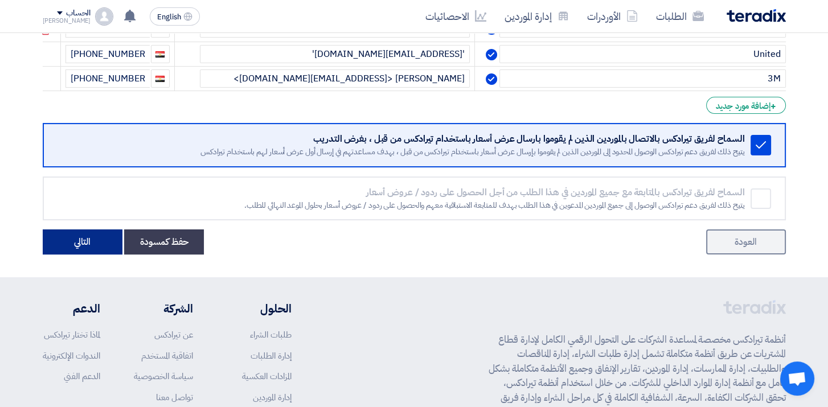
click at [56, 234] on button "التالي" at bounding box center [83, 241] width 80 height 25
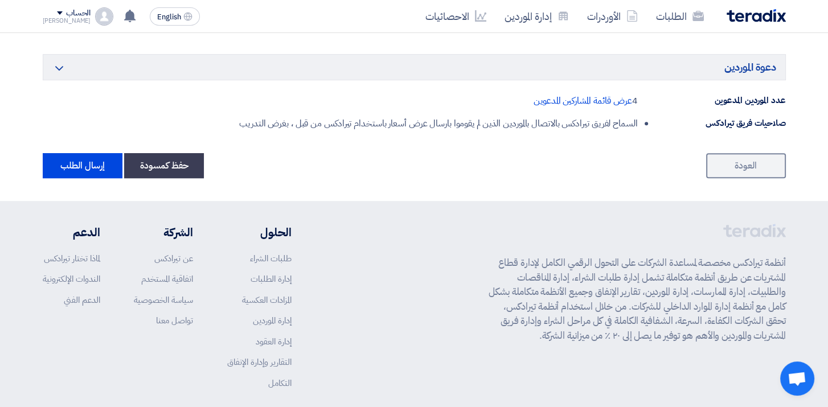
scroll to position [736, 0]
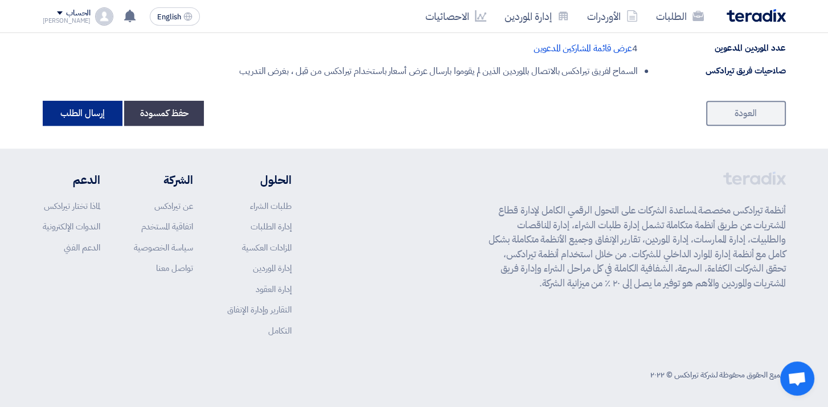
click at [96, 113] on button "إرسال الطلب" at bounding box center [83, 113] width 80 height 25
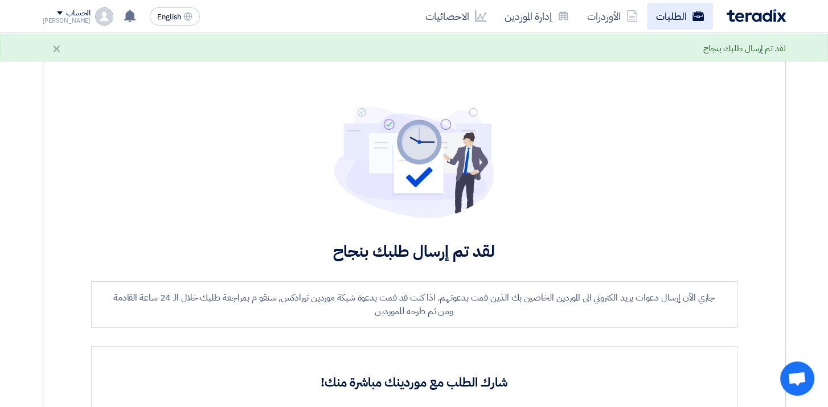
click at [680, 20] on link "الطلبات" at bounding box center [680, 16] width 66 height 27
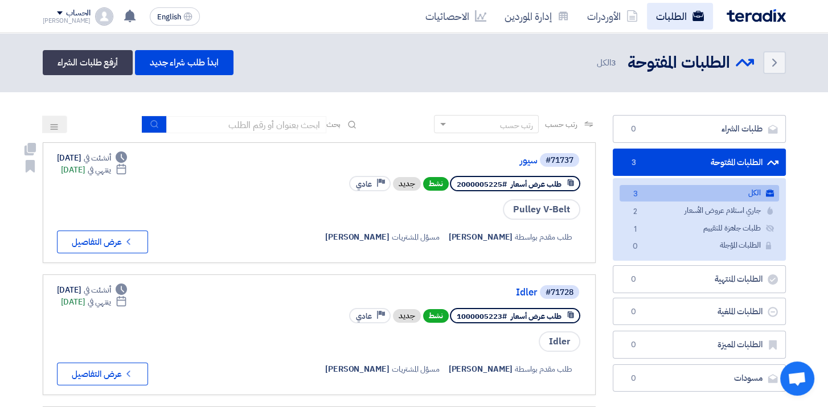
drag, startPoint x: 591, startPoint y: 199, endPoint x: 688, endPoint y: 16, distance: 207.9
click at [208, 193] on div "#71737 سيور طلب عرض أسعار #2000005225 نشط جديد Priority عادي Pulley V-Belt طلب …" at bounding box center [319, 202] width 524 height 101
click at [417, 73] on div "Back الطلبات المفتوحة الطلبات المفتوحة 3 الكل ابدأ طلب شراء جديد أرفع طلبات الش…" at bounding box center [414, 62] width 743 height 25
click at [381, 73] on div "Back الطلبات المفتوحة الطلبات المفتوحة 3 الكل ابدأ طلب شراء جديد أرفع طلبات الش…" at bounding box center [414, 62] width 743 height 25
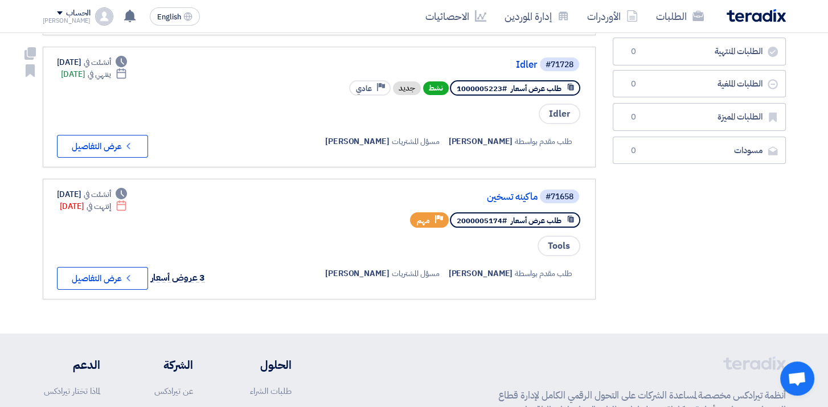
scroll to position [285, 0]
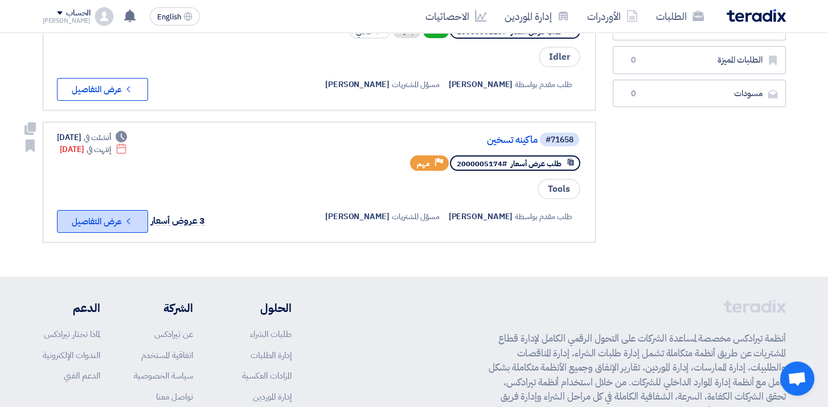
click at [100, 216] on button "Check details عرض التفاصيل" at bounding box center [102, 221] width 91 height 23
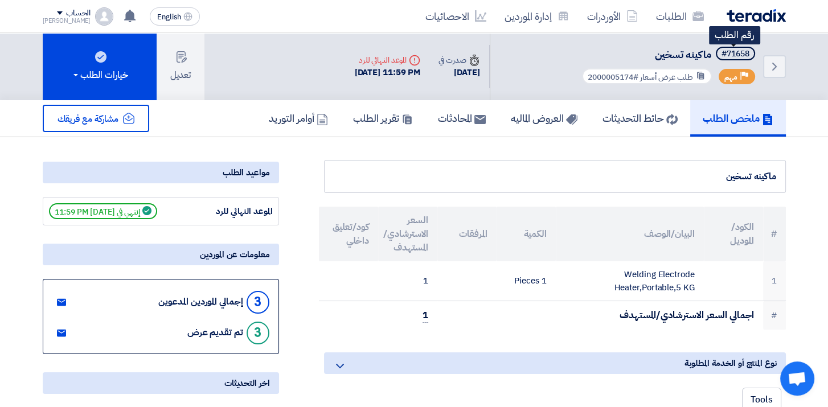
click at [737, 55] on div "#71658" at bounding box center [736, 54] width 28 height 8
click at [370, 121] on h5 "تقرير الطلب" at bounding box center [383, 118] width 60 height 13
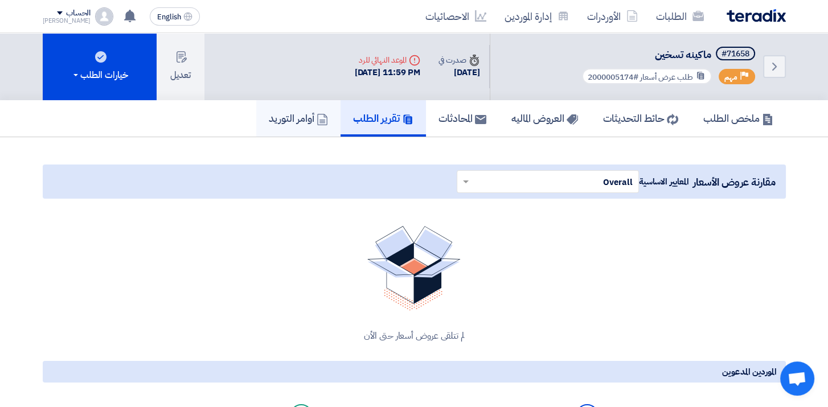
click at [273, 121] on h5 "أوامر التوريد" at bounding box center [298, 118] width 59 height 13
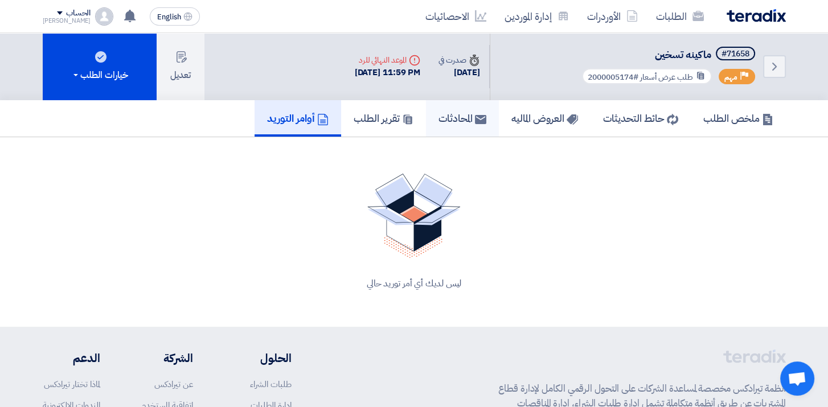
click at [451, 121] on h5 "المحادثات" at bounding box center [462, 118] width 48 height 13
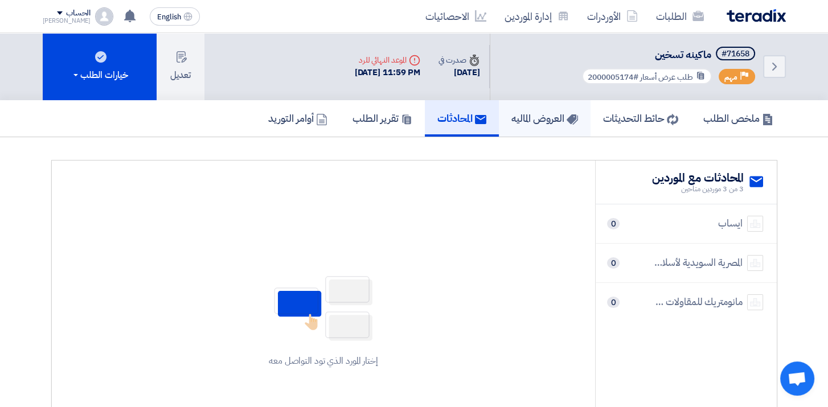
click at [531, 120] on h5 "العروض الماليه" at bounding box center [544, 118] width 67 height 13
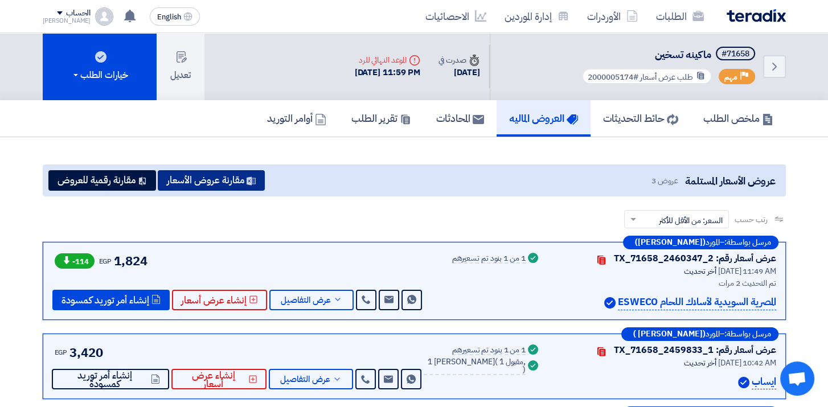
click at [210, 183] on button "مقارنة عروض الأسعار" at bounding box center [211, 180] width 107 height 21
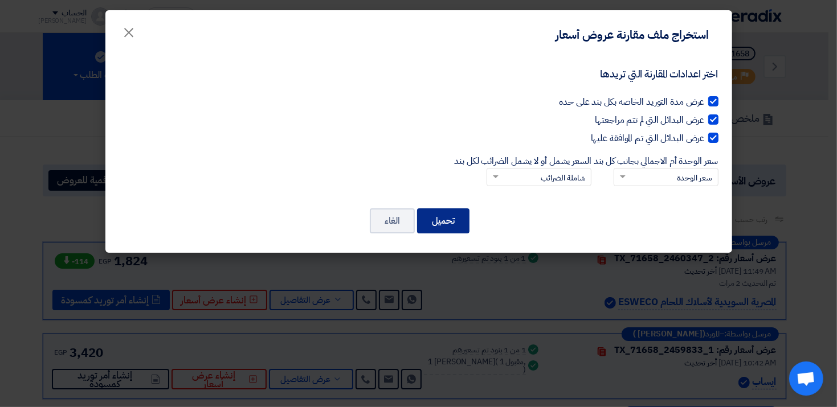
drag, startPoint x: 449, startPoint y: 219, endPoint x: 451, endPoint y: 213, distance: 5.9
click at [451, 214] on button "تحميل" at bounding box center [443, 220] width 52 height 25
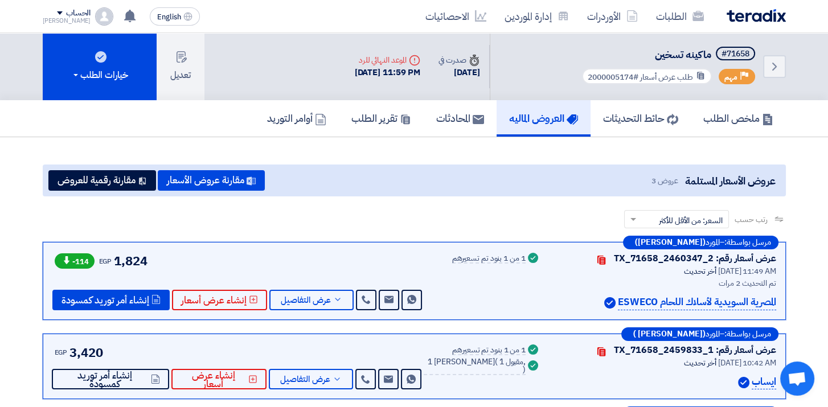
click at [515, 162] on div "عروض الأسعار المستلمة عروض 3 مقارنة عروض الأسعار مقارنة رقمية للعروض رتب حسب رت…" at bounding box center [414, 322] width 760 height 324
click at [112, 181] on button "مقارنة رقمية للعروض" at bounding box center [102, 180] width 108 height 21
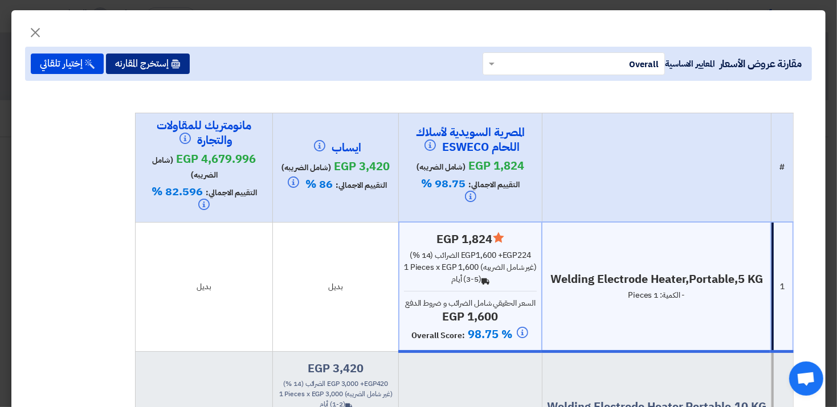
click at [142, 64] on button "إستخرج المقارنه" at bounding box center [148, 64] width 84 height 21
click at [39, 28] on span "×" at bounding box center [35, 32] width 14 height 34
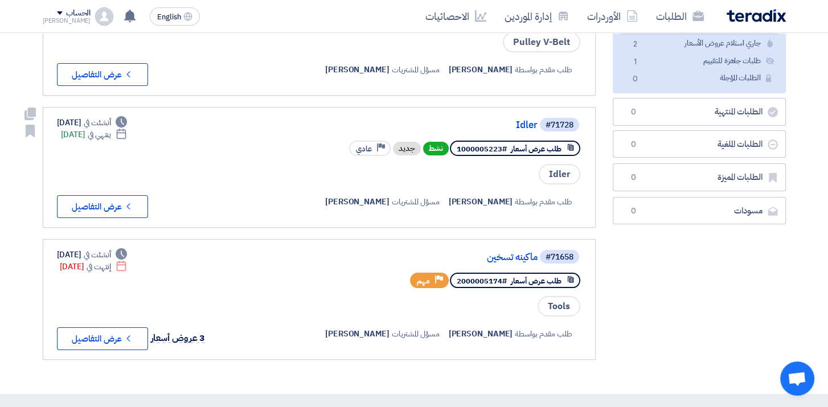
scroll to position [171, 0]
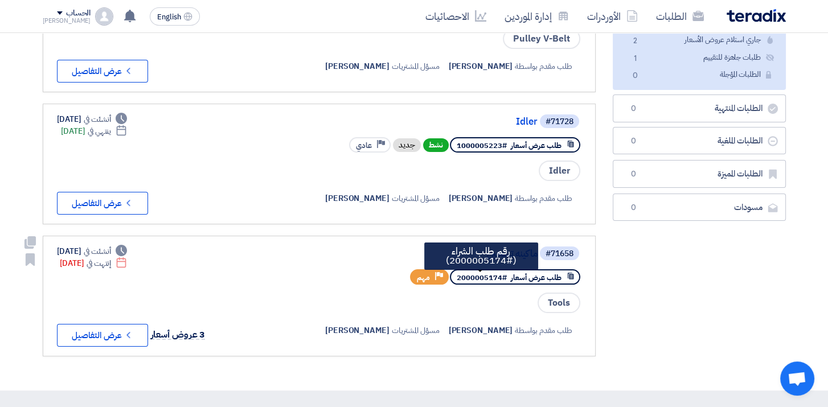
drag, startPoint x: 502, startPoint y: 271, endPoint x: 460, endPoint y: 274, distance: 41.7
click at [460, 274] on span "#2000005174" at bounding box center [482, 277] width 50 height 11
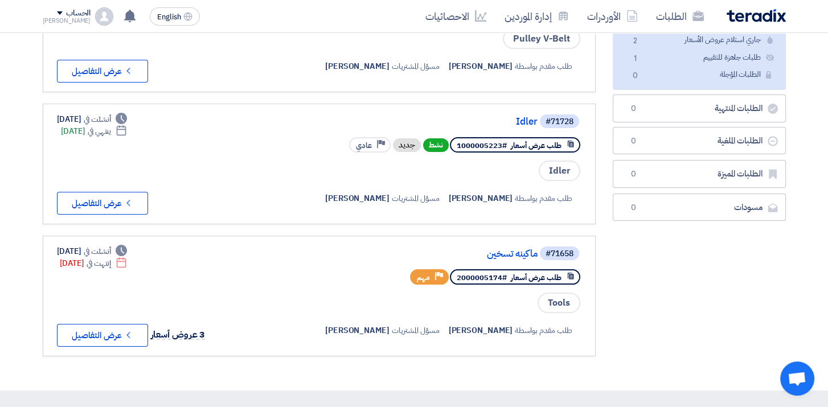
copy span "2000005174"
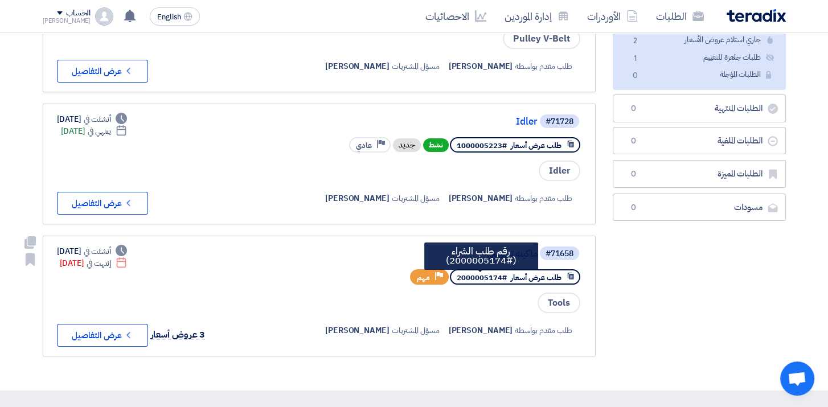
click at [480, 274] on span "#2000005174" at bounding box center [482, 277] width 50 height 11
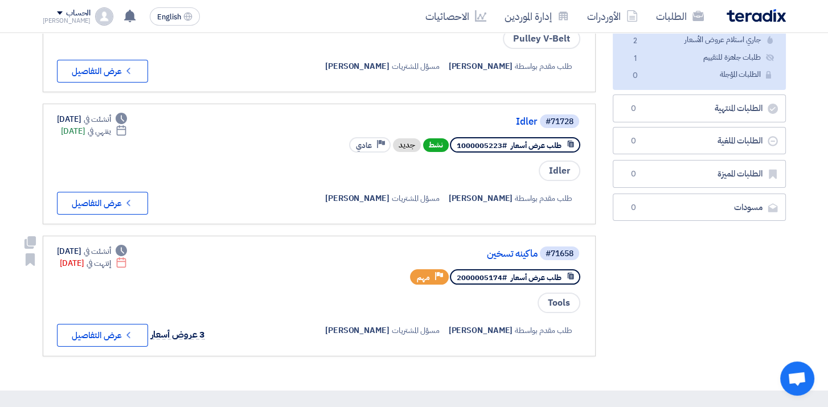
drag, startPoint x: 502, startPoint y: 273, endPoint x: 461, endPoint y: 280, distance: 41.7
click at [461, 280] on div "طلب عرض أسعار #2000005174 Priority مهم" at bounding box center [495, 277] width 171 height 20
copy span "2000005174"
click at [480, 292] on div "Tools" at bounding box center [445, 303] width 274 height 23
drag, startPoint x: 502, startPoint y: 271, endPoint x: 449, endPoint y: 272, distance: 52.4
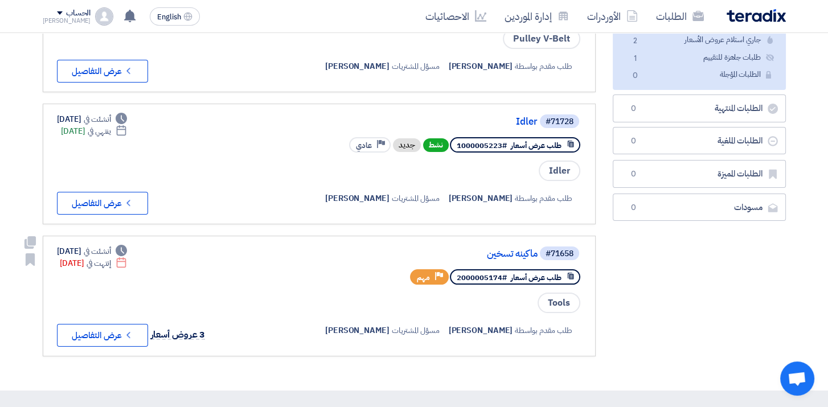
click at [449, 272] on div "طلب عرض أسعار #2000005174 Priority مهم" at bounding box center [495, 277] width 171 height 20
copy div "2000005174 رقم طلب الشراء (#2000005174)"
click at [293, 237] on link "#71658 ماكينه تسخين طلب عرض أسعار #2000005174 Priority مهم Tools طلب مقدم بواسط…" at bounding box center [319, 296] width 553 height 121
click at [112, 339] on button "Check details عرض التفاصيل" at bounding box center [102, 335] width 91 height 23
